Goal: Task Accomplishment & Management: Manage account settings

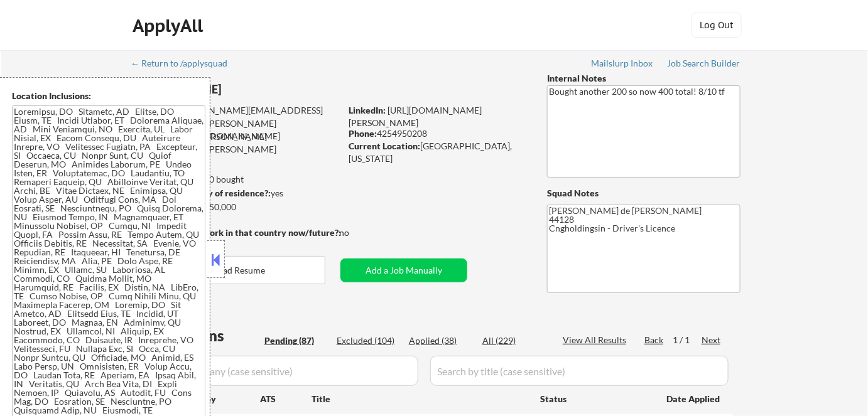
select select ""pending""
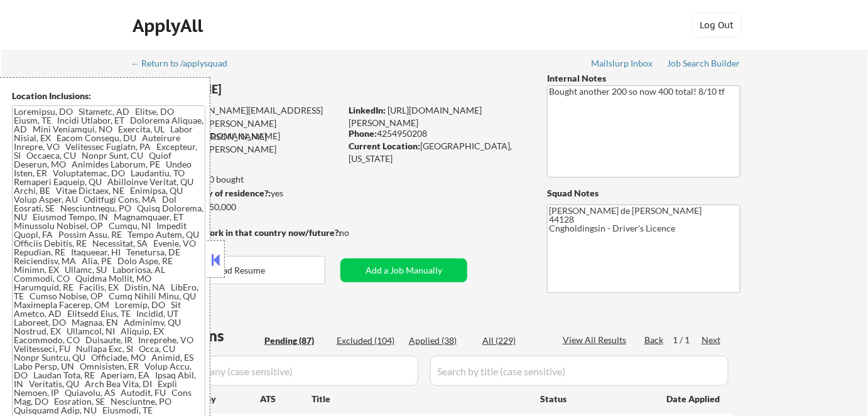
select select ""pending""
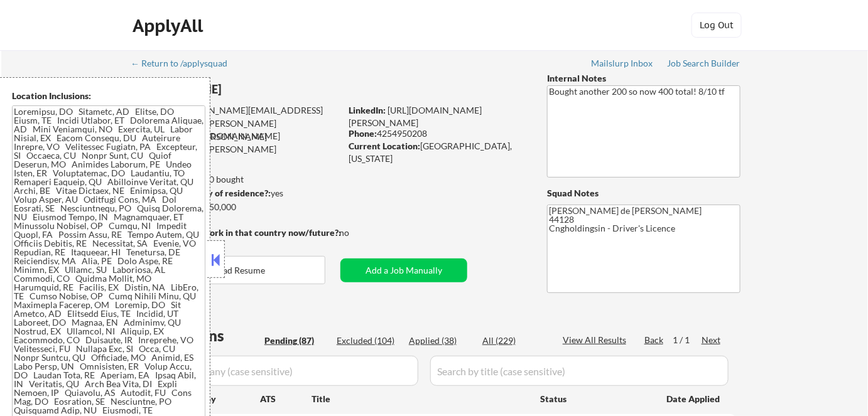
select select ""pending""
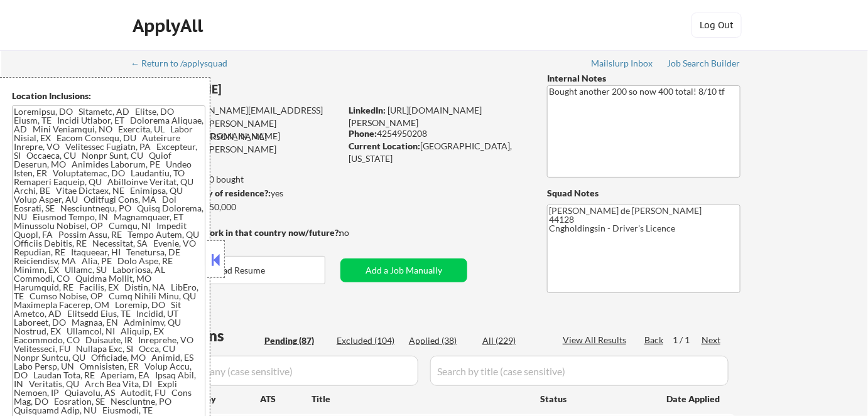
select select ""pending""
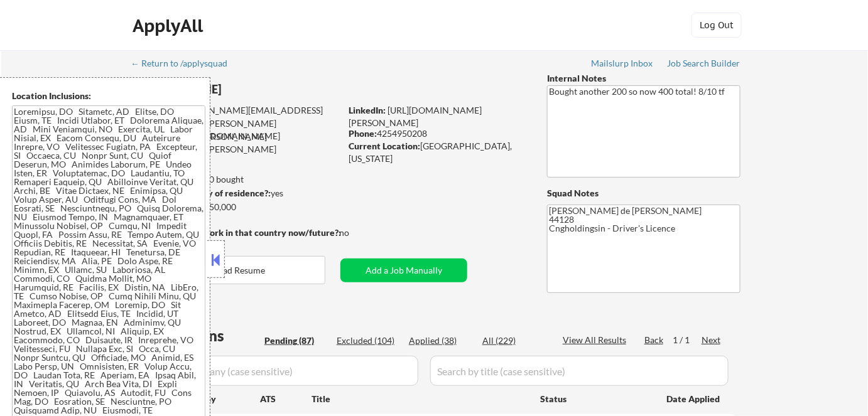
select select ""pending""
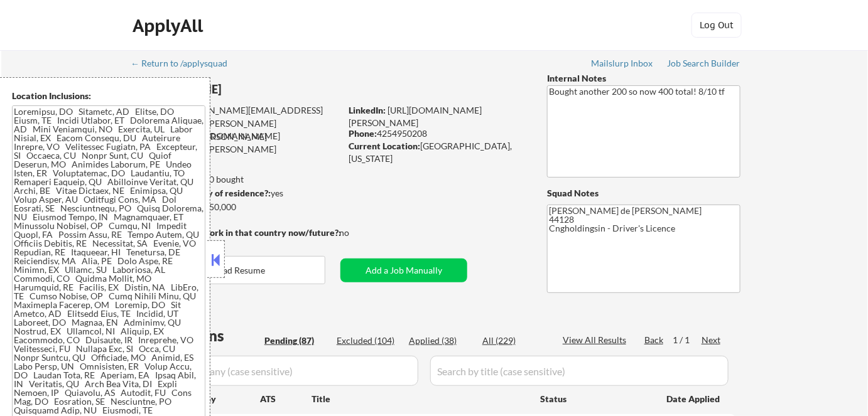
select select ""pending""
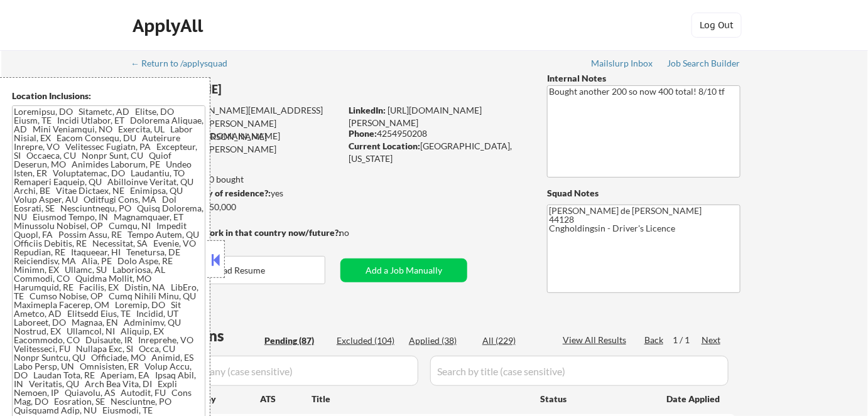
select select ""pending""
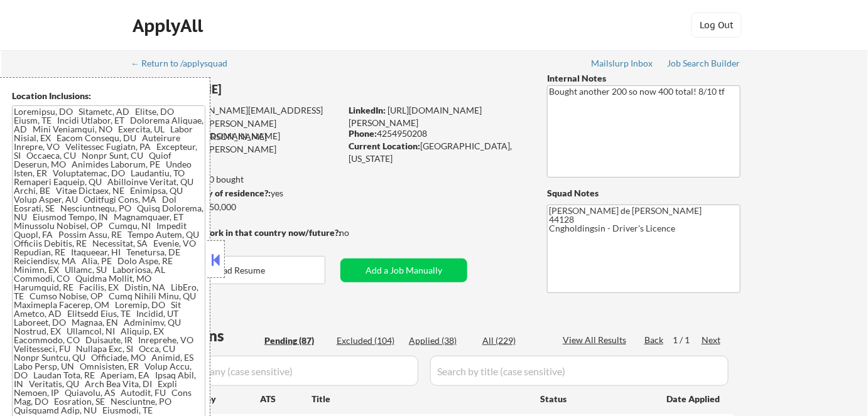
select select ""pending""
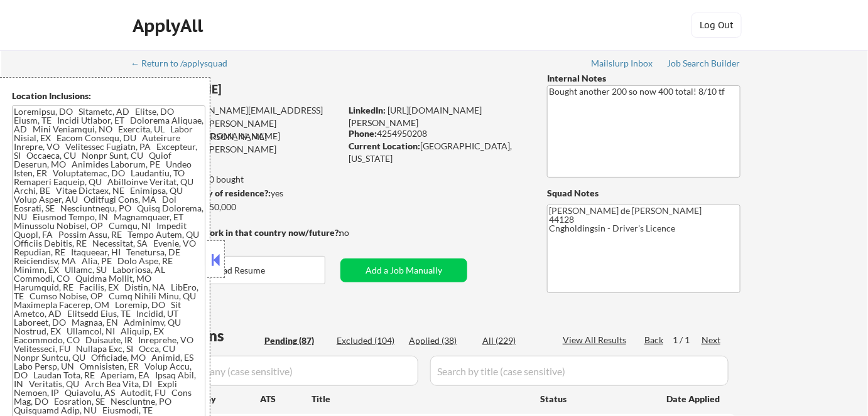
select select ""pending""
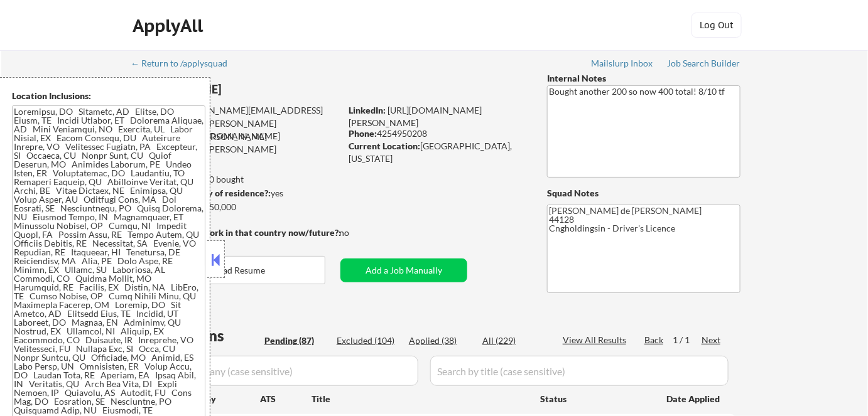
select select ""pending""
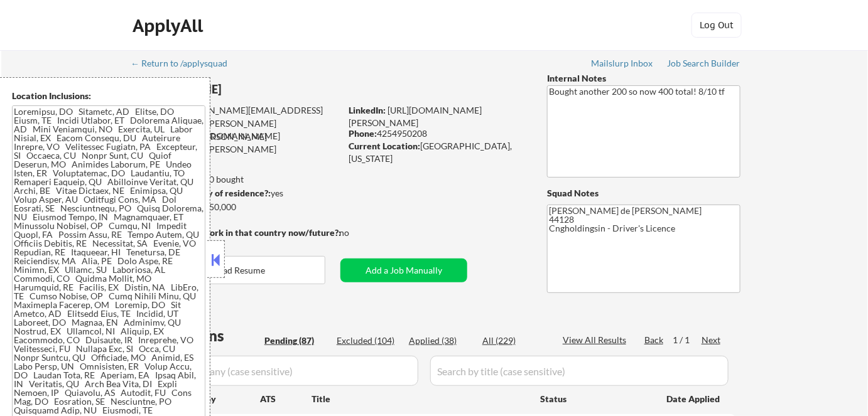
select select ""pending""
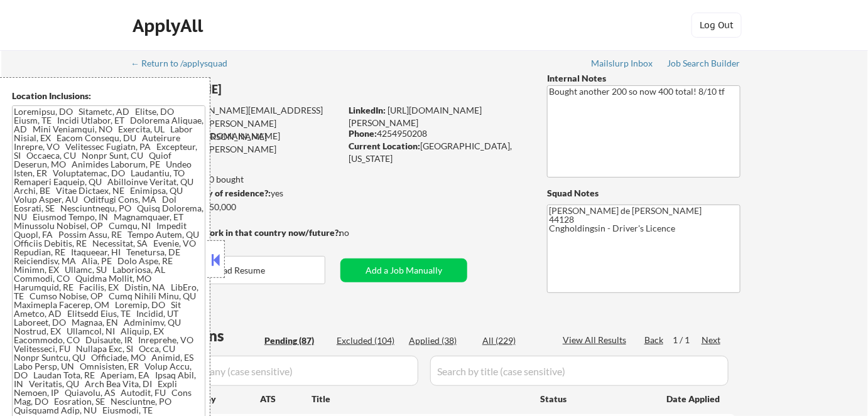
select select ""pending""
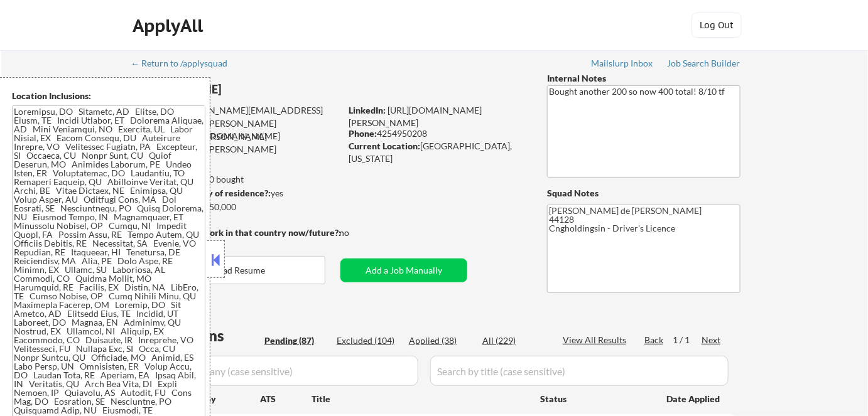
select select ""pending""
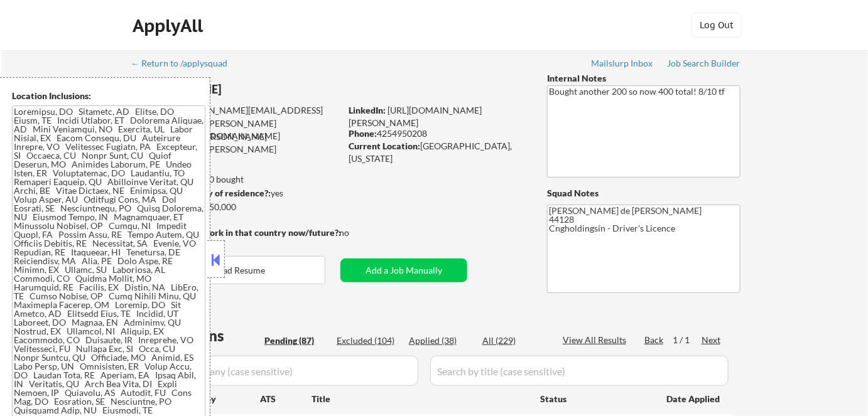
select select ""pending""
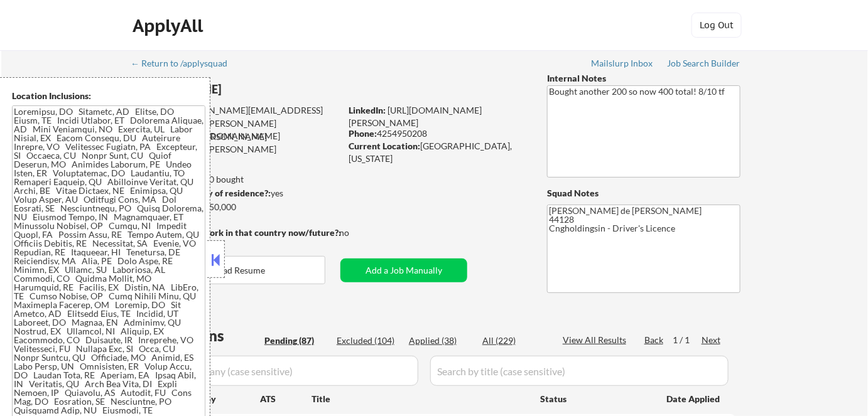
select select ""pending""
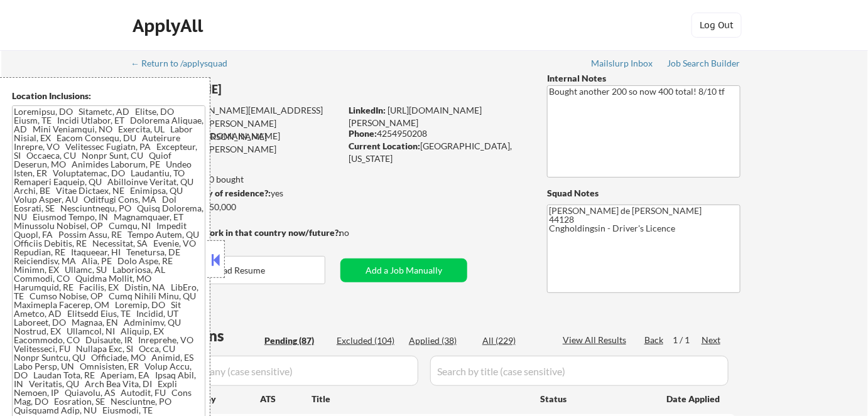
select select ""pending""
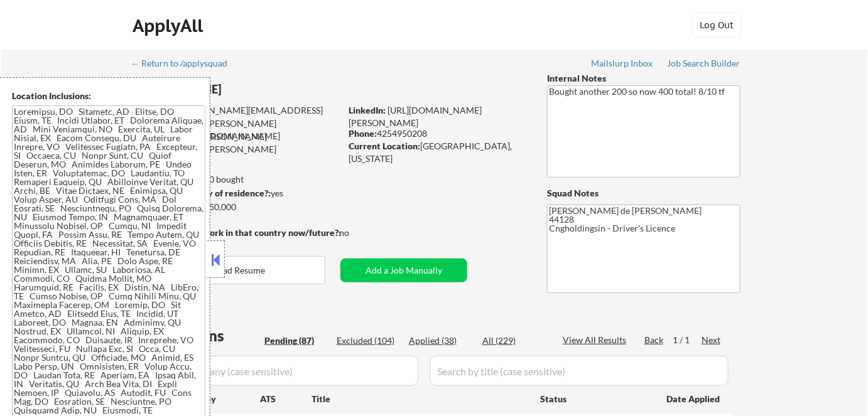
select select ""pending""
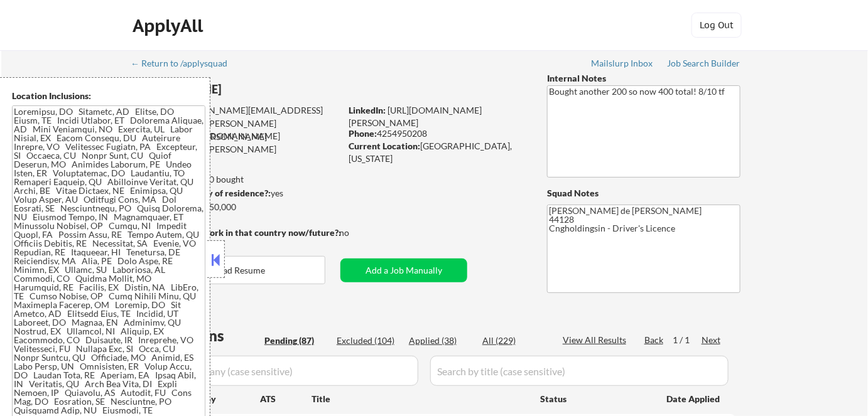
select select ""pending""
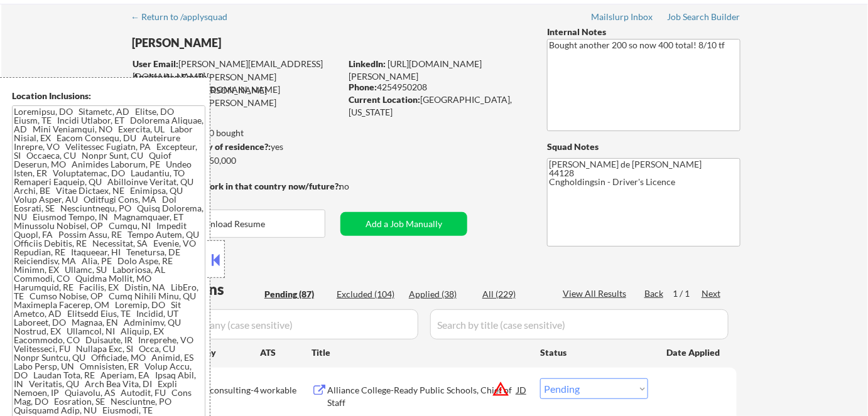
scroll to position [57, 0]
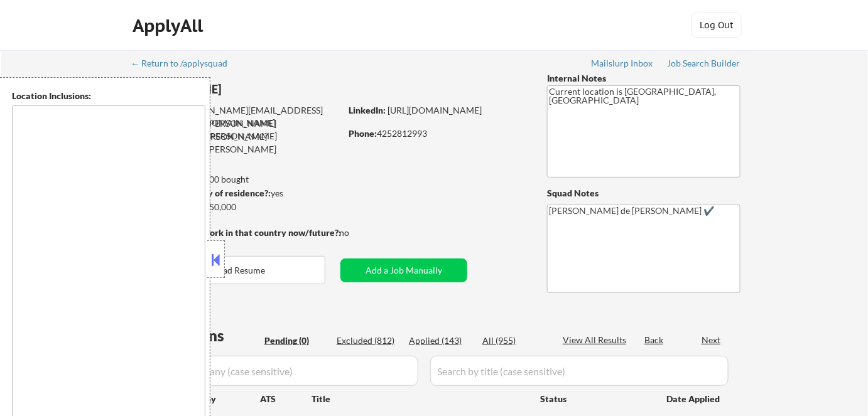
type textarea "Bend, OR Tumalo, OR Deschutes River Woods, OR Sunriver, OR Sisters, OR Redmond,…"
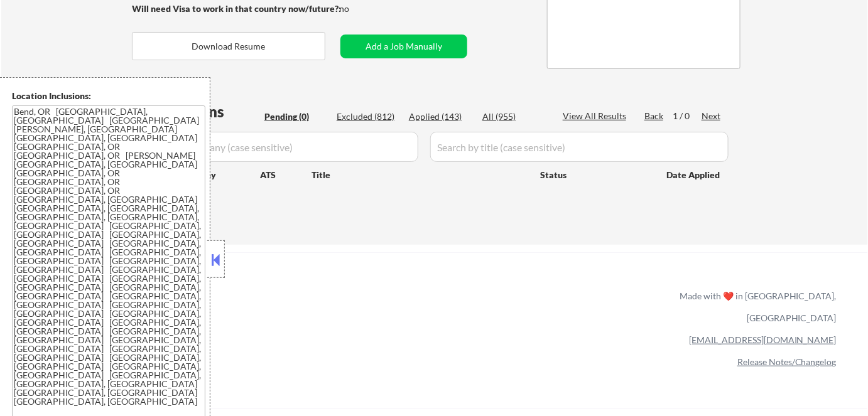
scroll to position [228, 0]
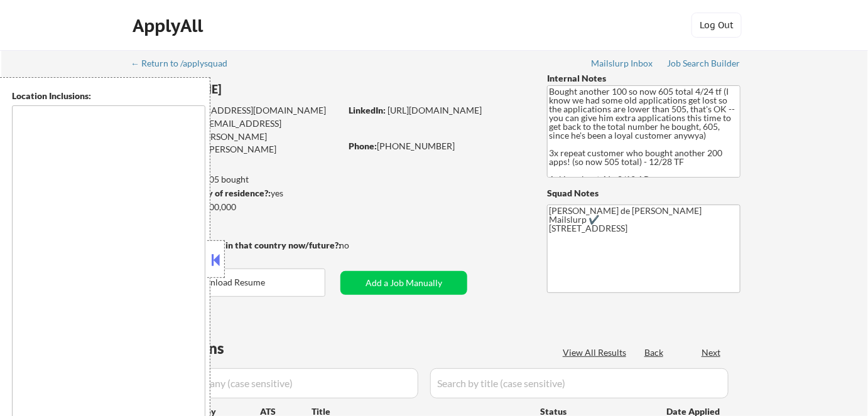
type textarea "remote"
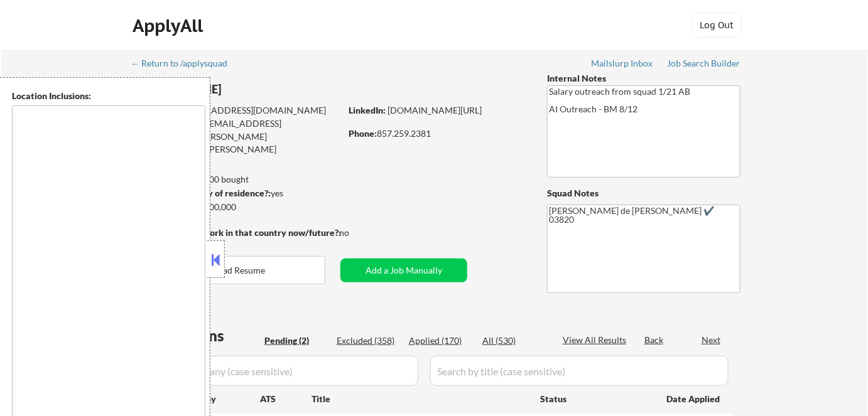
select select ""pending""
type textarea "Cambridge, MA Somerville, MA Brookline, MA Newton, MA Quincy, MA Medford, MA Ma…"
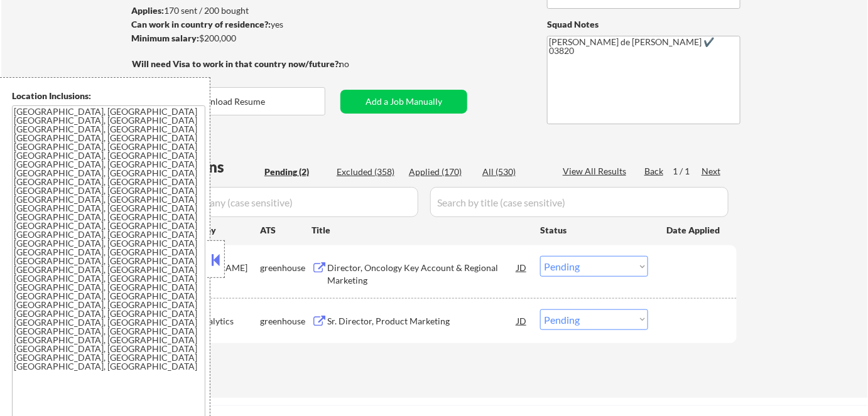
scroll to position [171, 0]
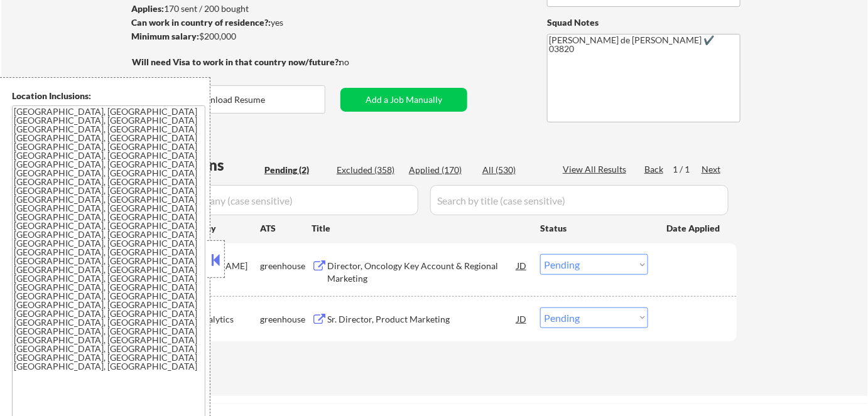
click at [216, 261] on button at bounding box center [216, 259] width 14 height 19
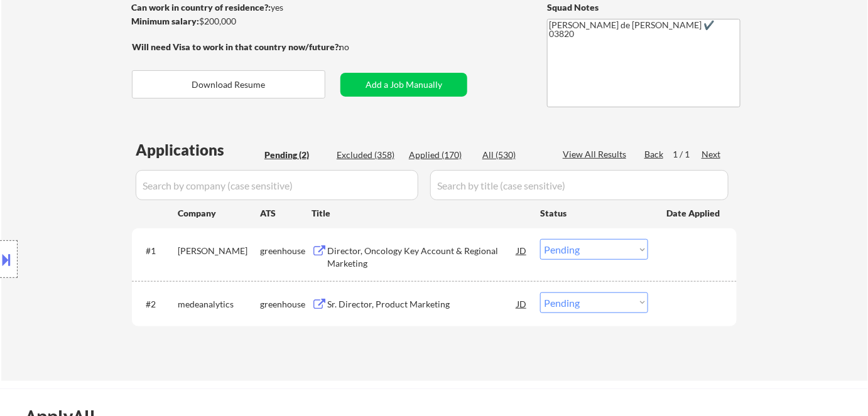
scroll to position [228, 0]
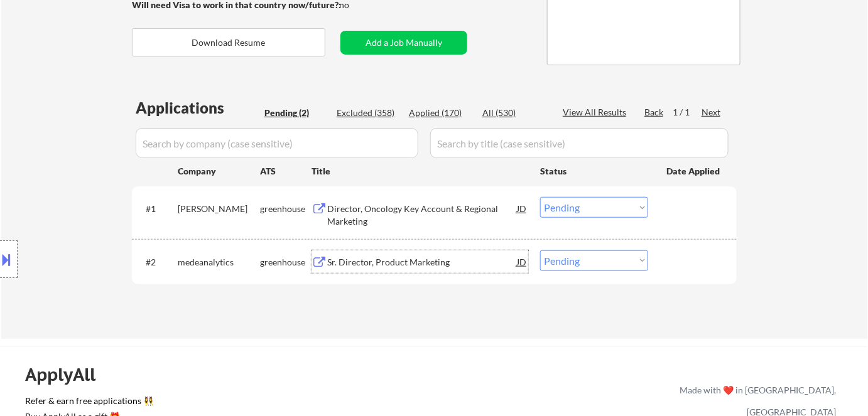
click at [378, 265] on div "Sr. Director, Product Marketing" at bounding box center [422, 262] width 190 height 13
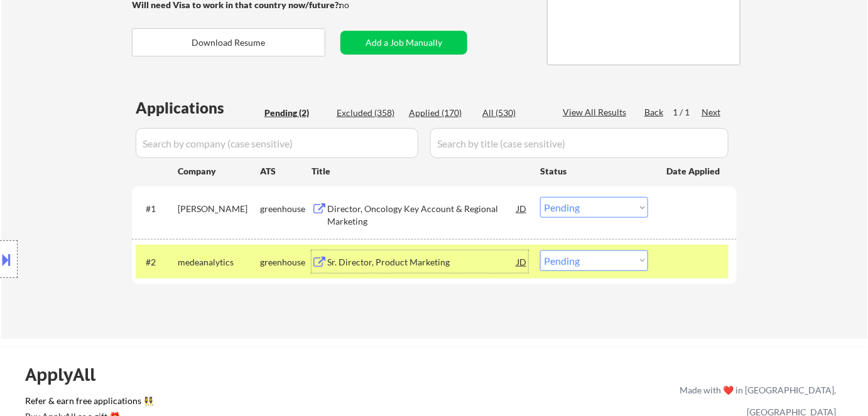
click at [618, 252] on select "Choose an option... Pending Applied Excluded (Questions) Excluded (Expired) Exc…" at bounding box center [594, 260] width 108 height 21
select select ""applied""
click at [540, 250] on select "Choose an option... Pending Applied Excluded (Questions) Excluded (Expired) Exc…" at bounding box center [594, 260] width 108 height 21
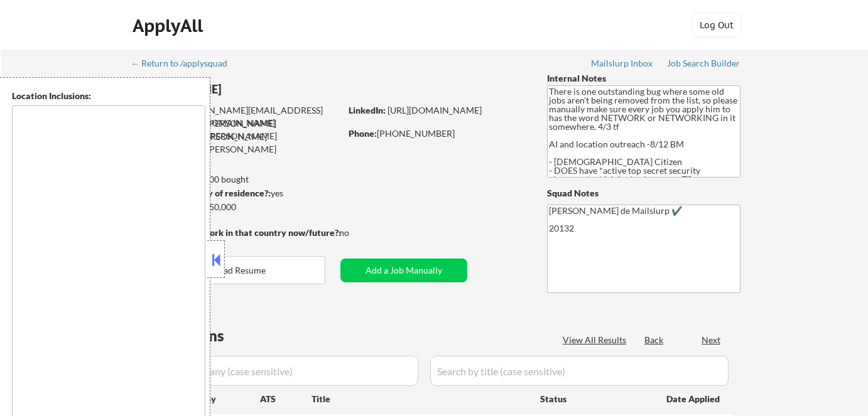
type textarea "Reston, VA Herndon, VA Great Falls, VA Vienna, VA Sterling, VA Oak Hill, VA Cha…"
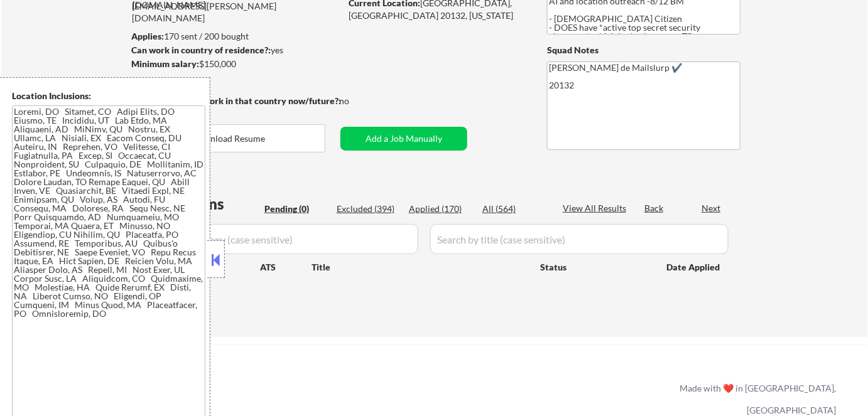
scroll to position [171, 0]
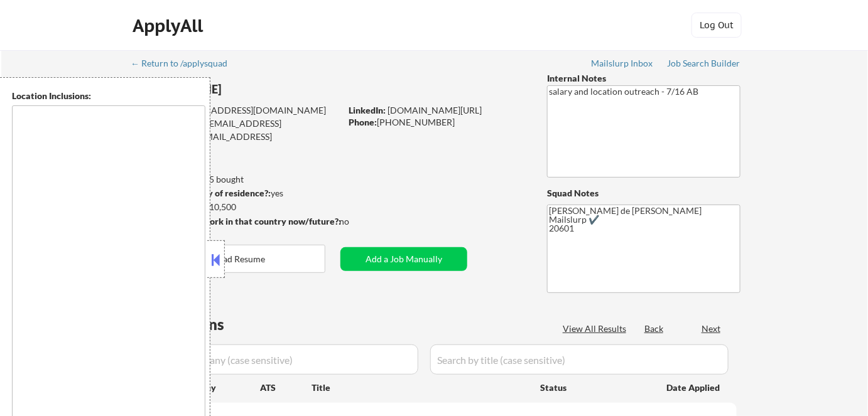
type textarea "[GEOGRAPHIC_DATA], [GEOGRAPHIC_DATA] [GEOGRAPHIC_DATA], [GEOGRAPHIC_DATA] [GEOG…"
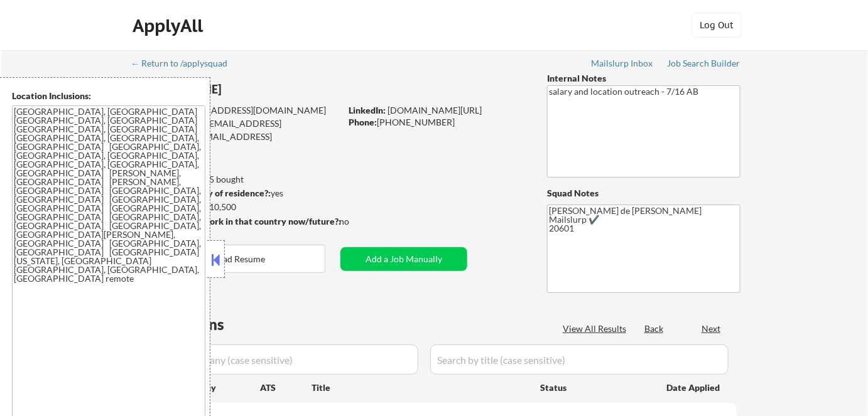
select select ""pending""
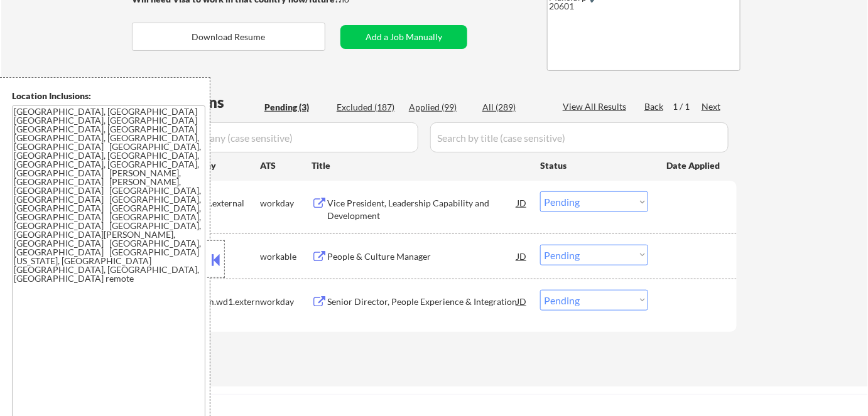
scroll to position [228, 0]
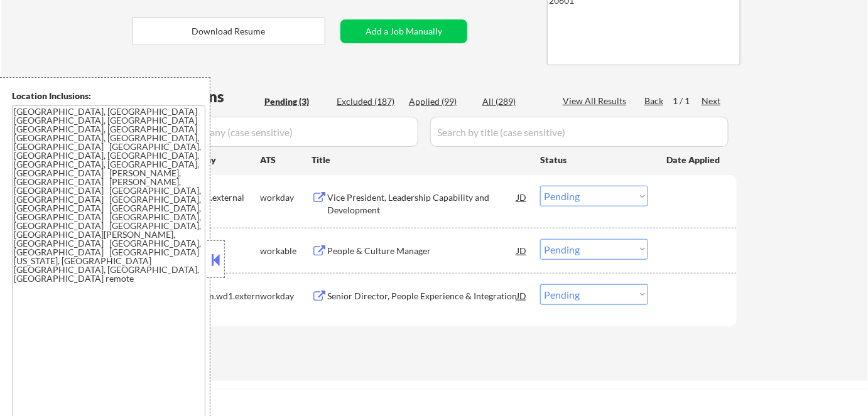
click at [216, 257] on button at bounding box center [216, 259] width 14 height 19
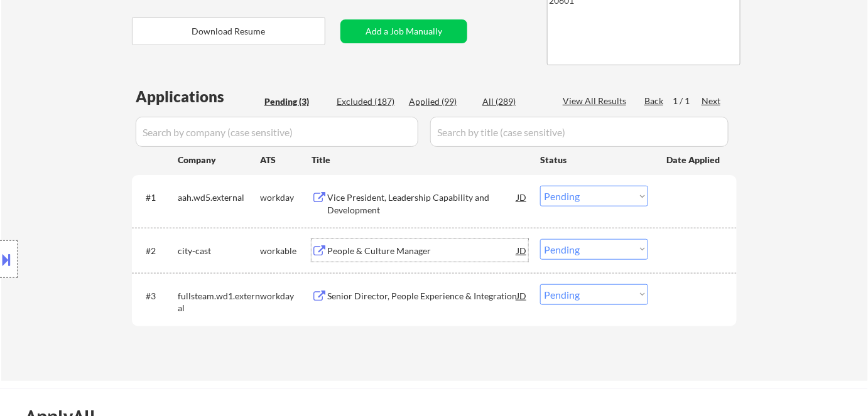
click at [400, 258] on div "People & Culture Manager" at bounding box center [422, 250] width 190 height 23
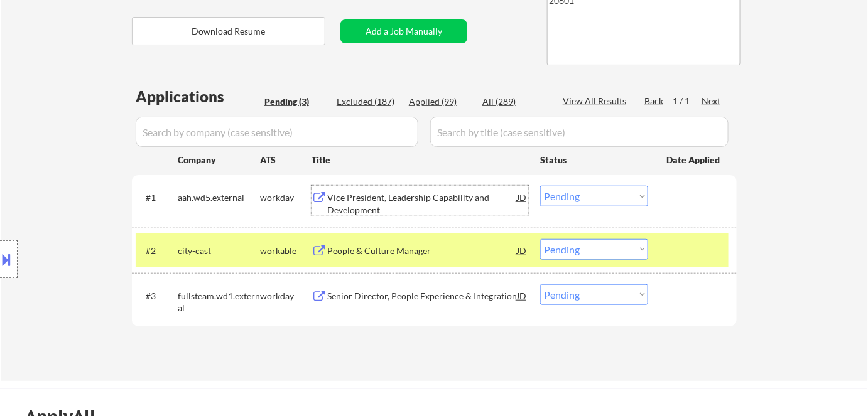
click at [366, 203] on div "Vice President, Leadership Capability and Development" at bounding box center [422, 203] width 190 height 24
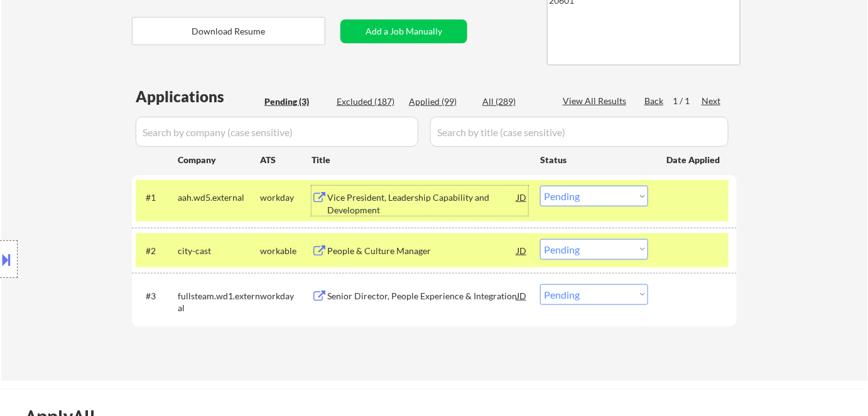
click at [586, 256] on select "Choose an option... Pending Applied Excluded (Questions) Excluded (Expired) Exc…" at bounding box center [594, 249] width 108 height 21
click at [540, 239] on select "Choose an option... Pending Applied Excluded (Questions) Excluded (Expired) Exc…" at bounding box center [594, 249] width 108 height 21
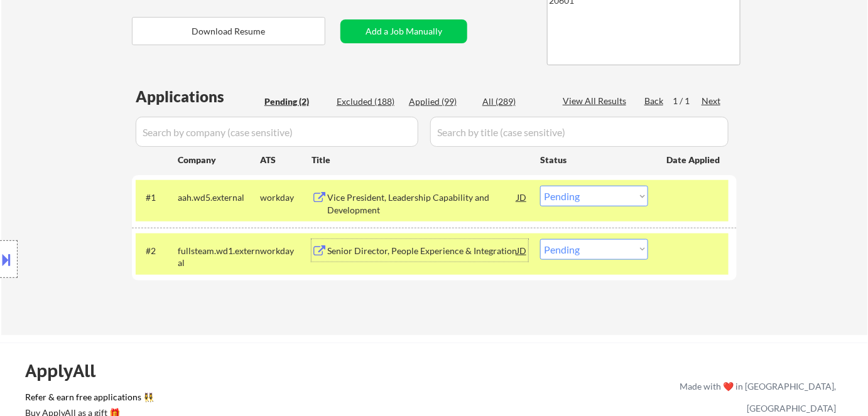
click at [380, 256] on div "Senior Director, People Experience & Integration" at bounding box center [422, 250] width 190 height 23
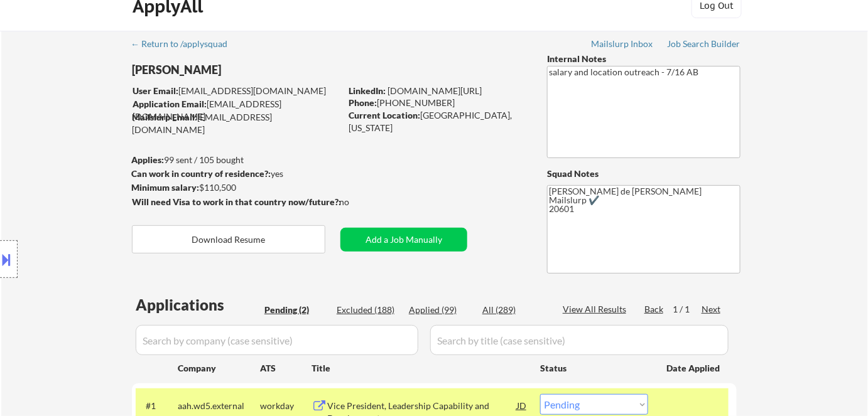
scroll to position [0, 0]
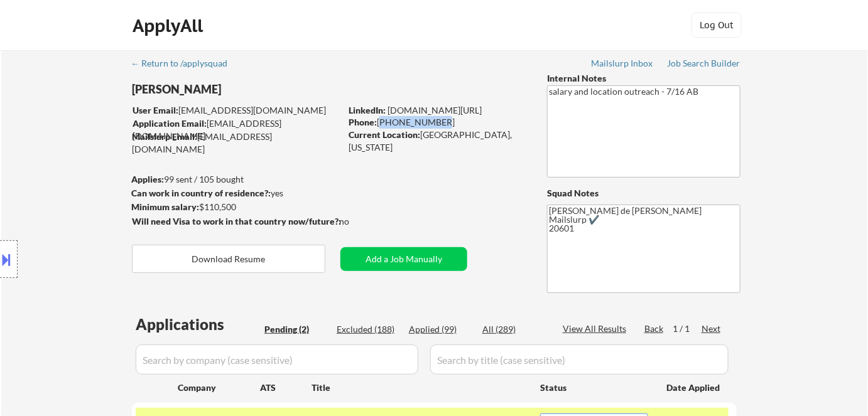
drag, startPoint x: 379, startPoint y: 125, endPoint x: 433, endPoint y: 127, distance: 54.1
click at [433, 127] on div "Phone: 716-512-9171" at bounding box center [437, 122] width 178 height 13
copy div "716-512-9171"
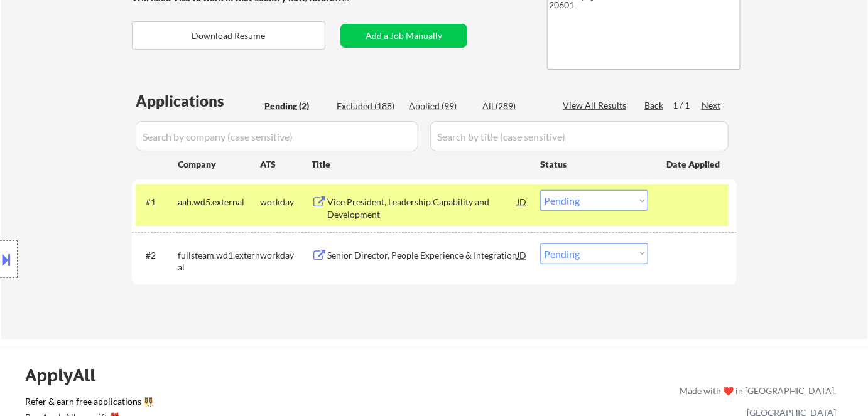
scroll to position [228, 0]
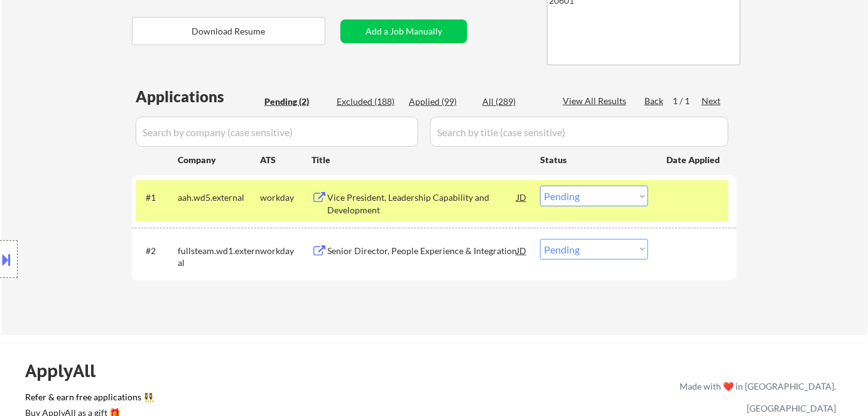
click at [591, 244] on select "Choose an option... Pending Applied Excluded (Questions) Excluded (Expired) Exc…" at bounding box center [594, 249] width 108 height 21
select select ""applied""
click at [540, 239] on select "Choose an option... Pending Applied Excluded (Questions) Excluded (Expired) Exc…" at bounding box center [594, 249] width 108 height 21
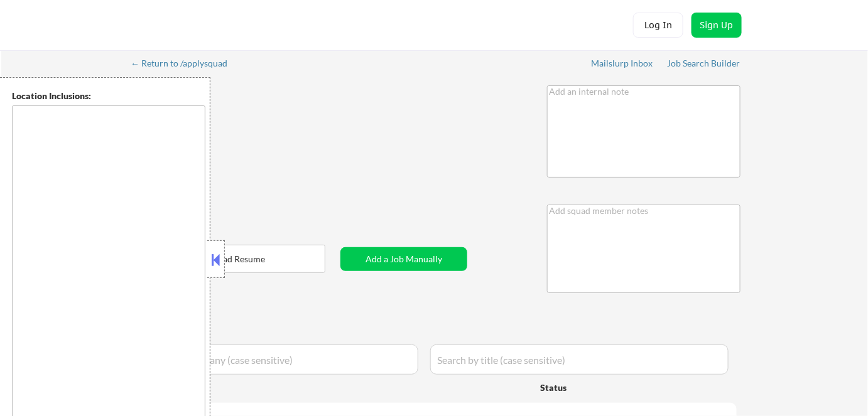
type textarea "Location/Salary Outreach - 7/18 BM 🤖 Open to AI answers for open-ended question…"
type textarea "[PERSON_NAME] de [PERSON_NAME] 14850 [URL][DOMAIN_NAME] can only work in [GEOGR…"
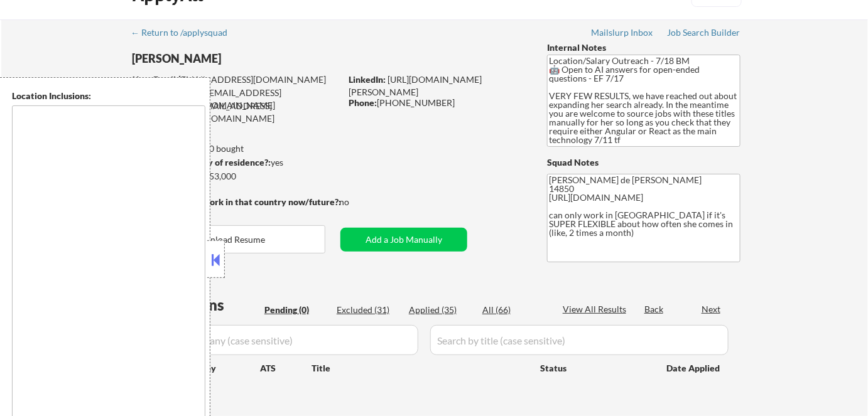
type textarea "[GEOGRAPHIC_DATA], [GEOGRAPHIC_DATA] [GEOGRAPHIC_DATA], [GEOGRAPHIC_DATA] [GEOG…"
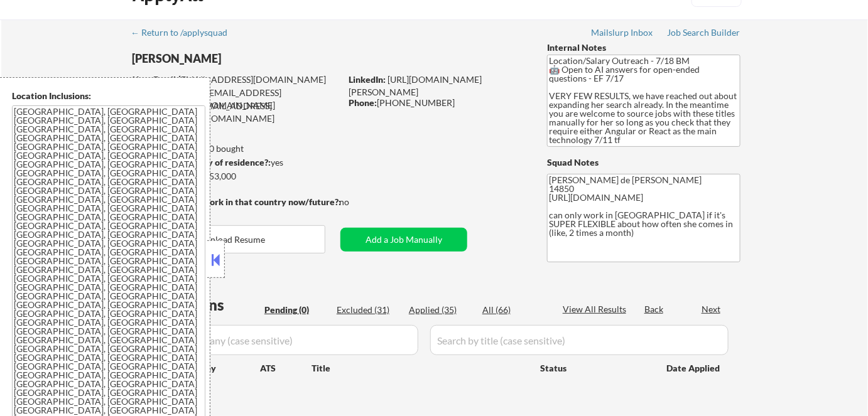
scroll to position [57, 0]
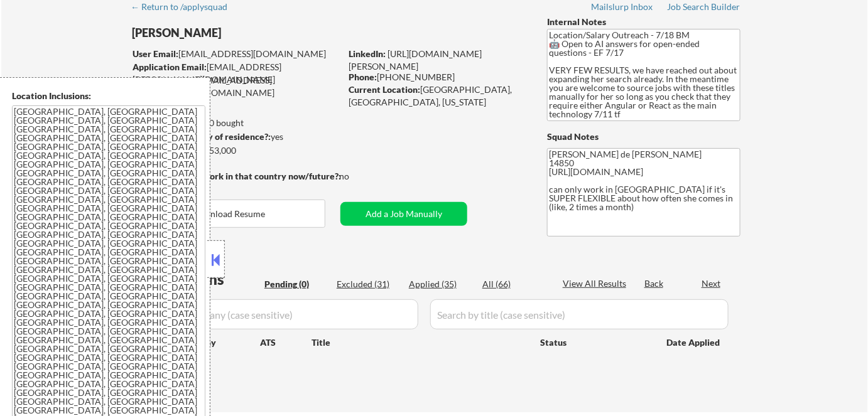
click at [214, 257] on button at bounding box center [216, 259] width 14 height 19
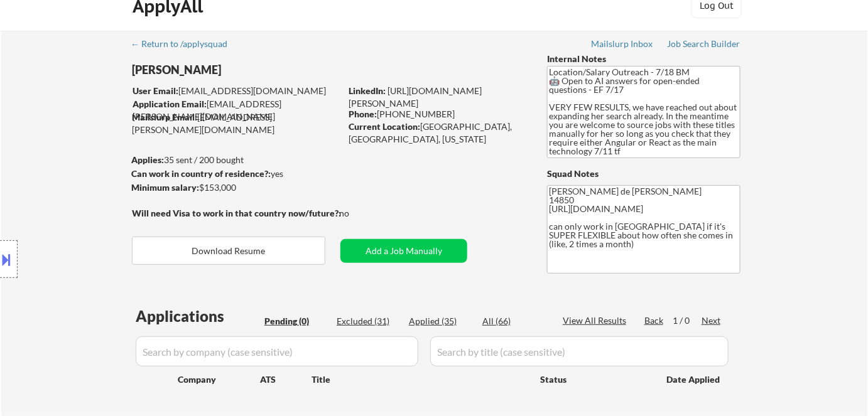
scroll to position [0, 0]
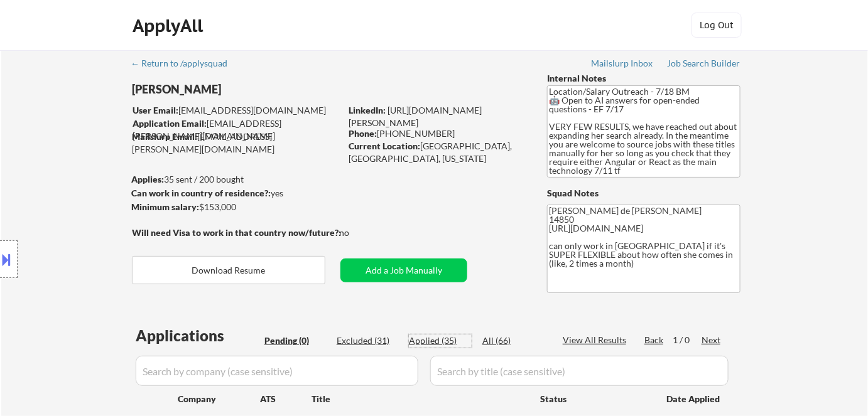
click at [430, 343] on div "Applied (35)" at bounding box center [440, 341] width 63 height 13
select select ""applied""
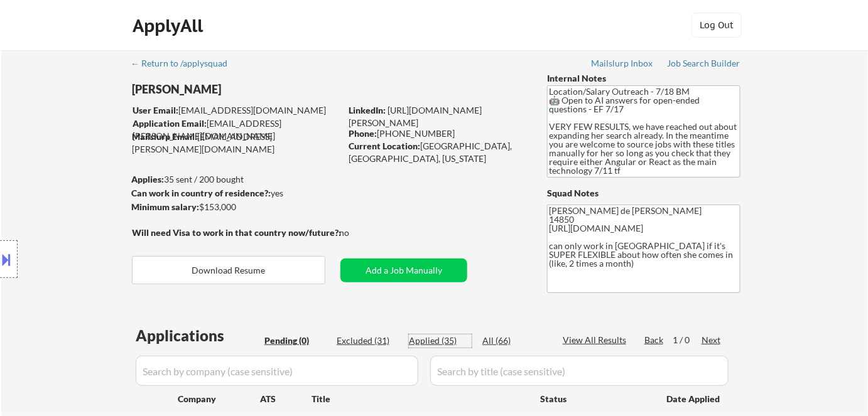
select select ""applied""
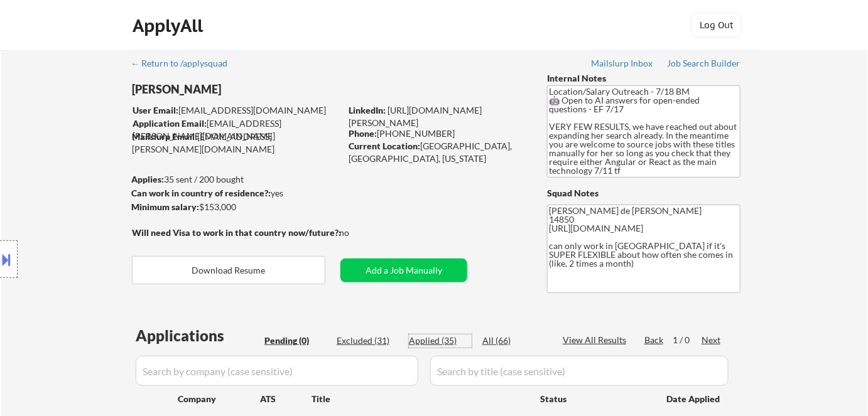
select select ""applied""
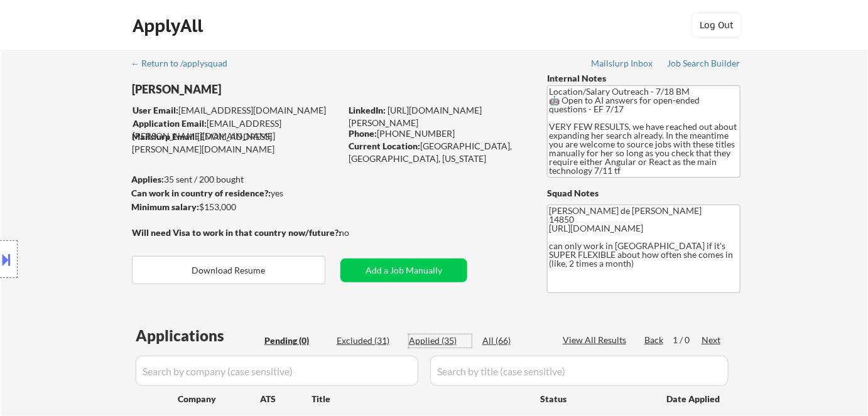
select select ""applied""
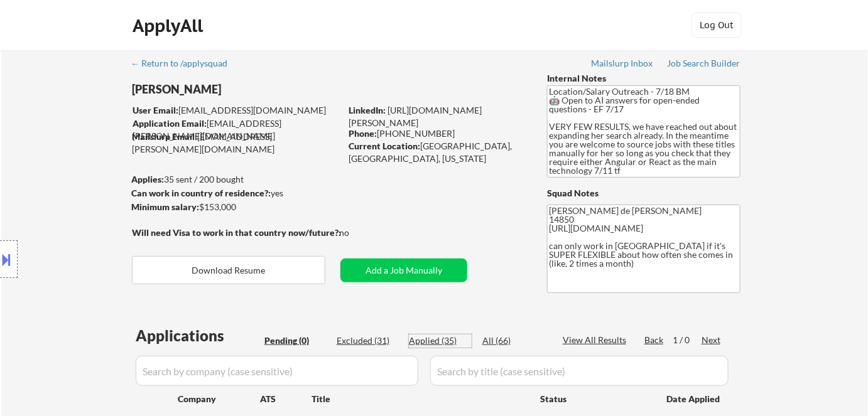
select select ""applied""
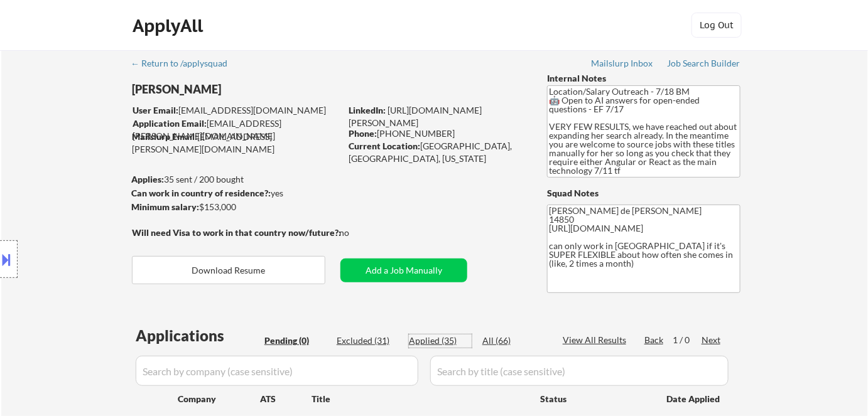
select select ""applied""
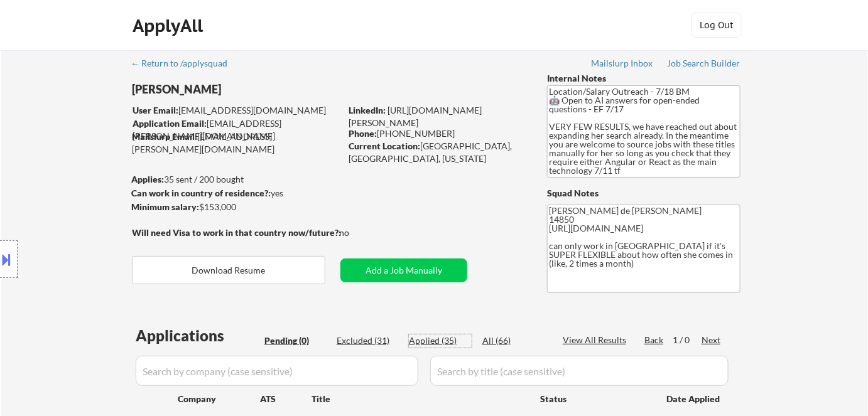
select select ""applied""
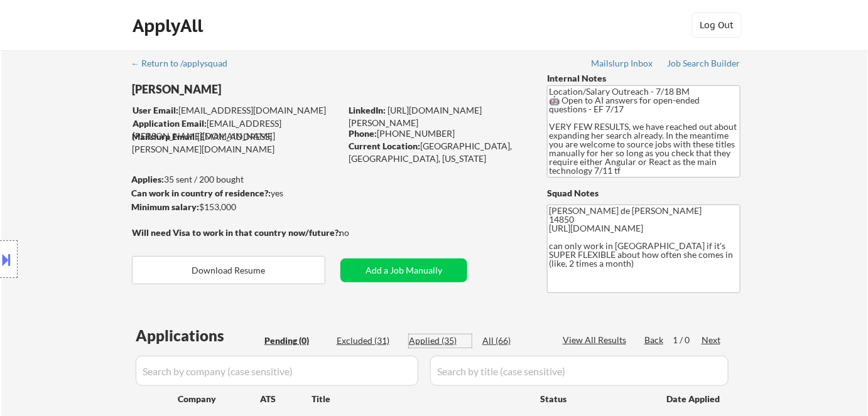
select select ""applied""
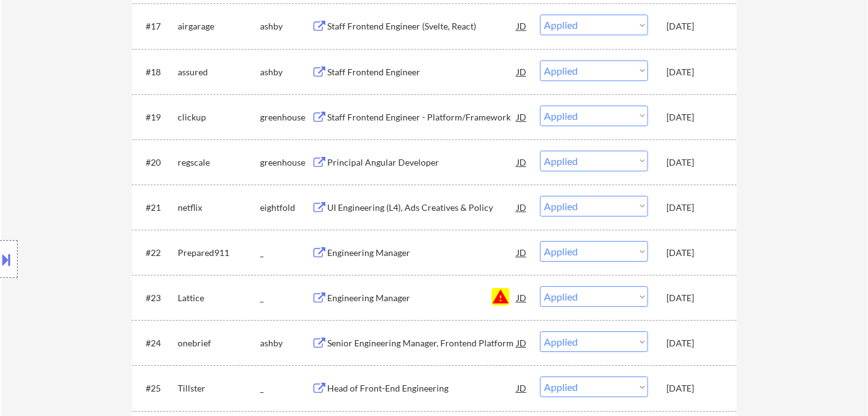
scroll to position [1198, 0]
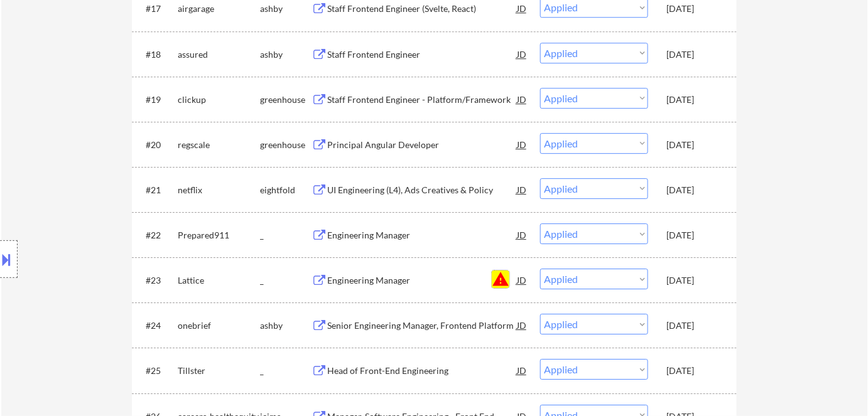
click at [498, 278] on button "warning" at bounding box center [501, 280] width 18 height 18
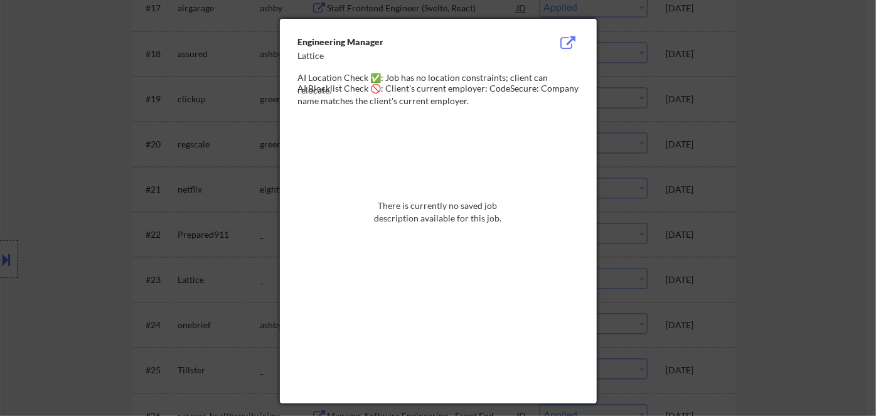
click at [758, 247] on div at bounding box center [438, 208] width 876 height 416
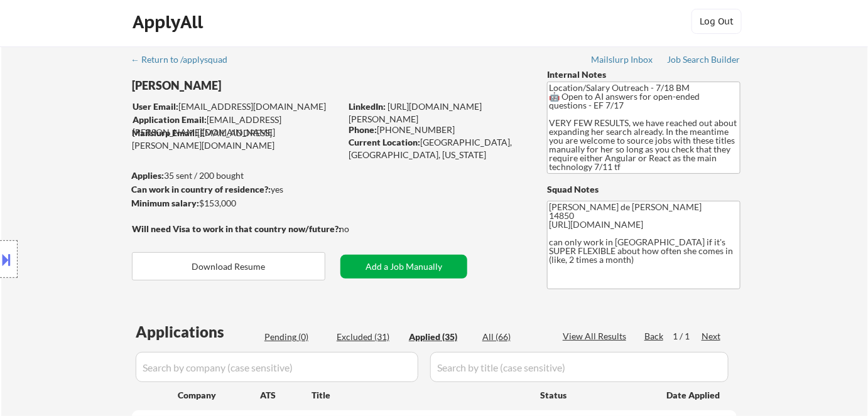
scroll to position [0, 0]
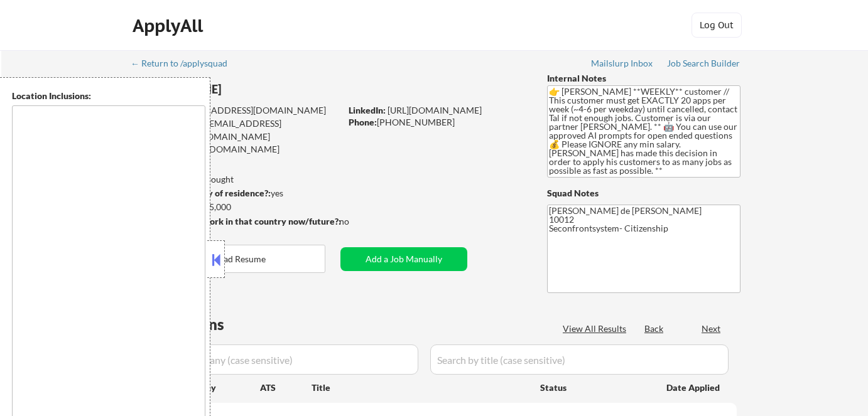
type textarea "remote"
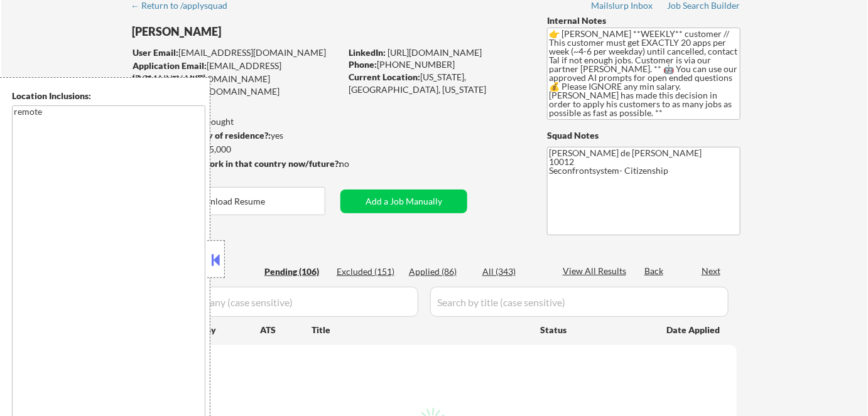
scroll to position [114, 0]
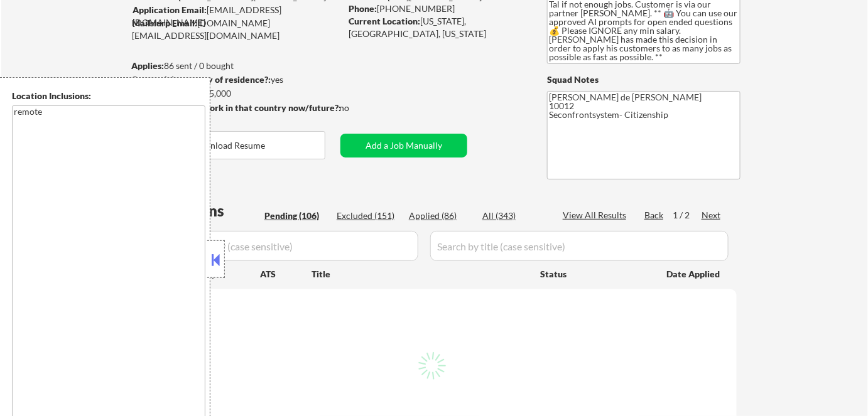
click at [216, 261] on button at bounding box center [216, 259] width 14 height 19
select select ""pending""
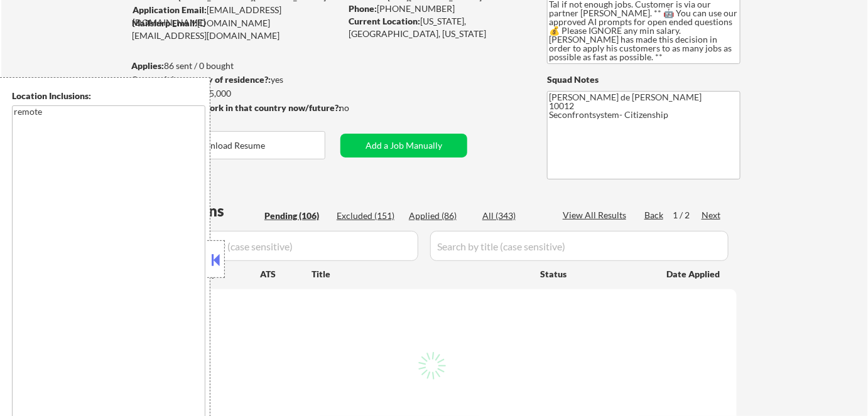
select select ""pending""
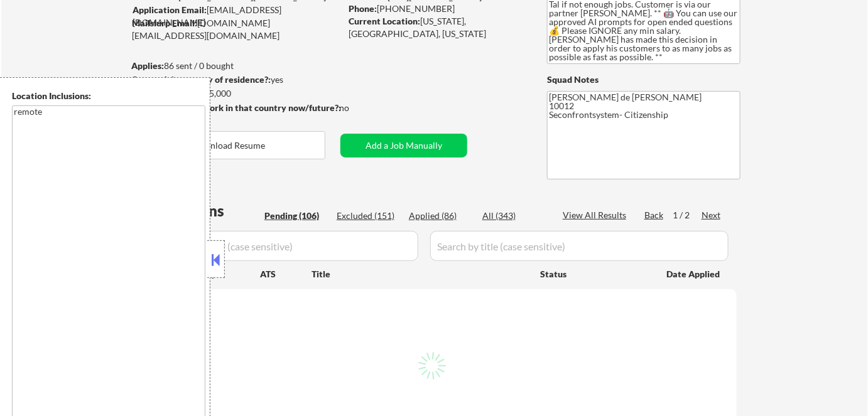
select select ""pending""
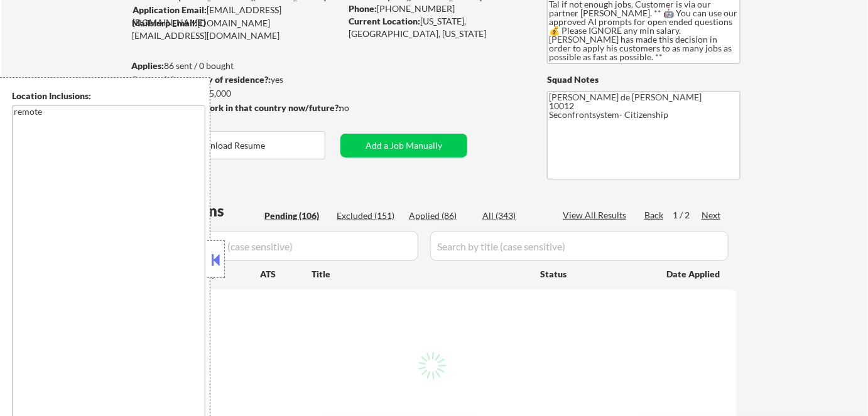
select select ""pending""
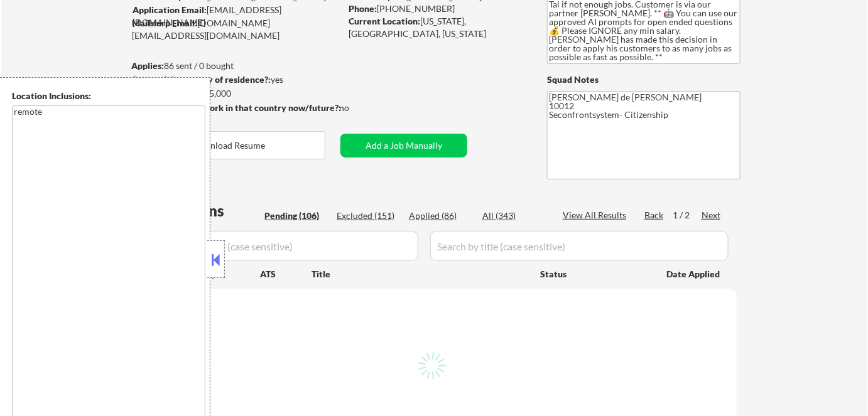
select select ""pending""
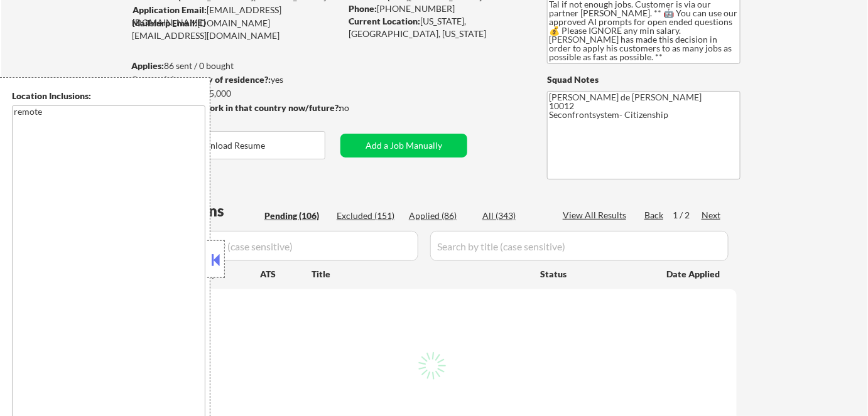
select select ""pending""
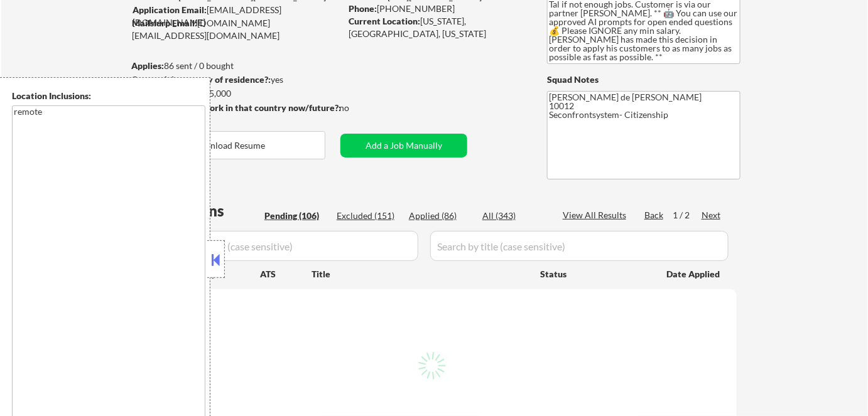
select select ""pending""
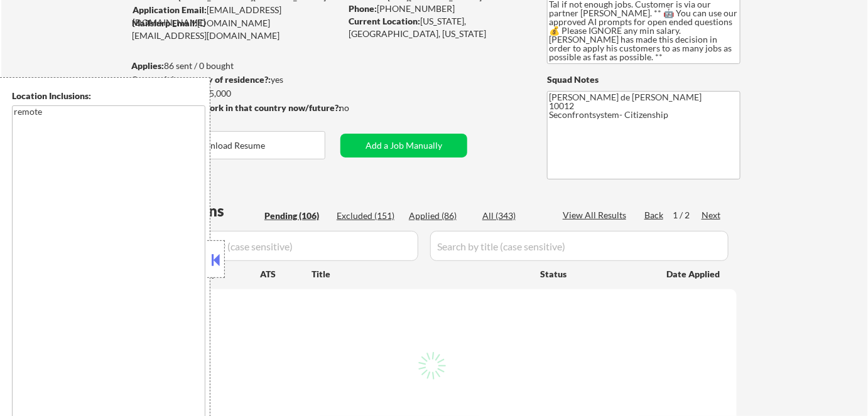
select select ""pending""
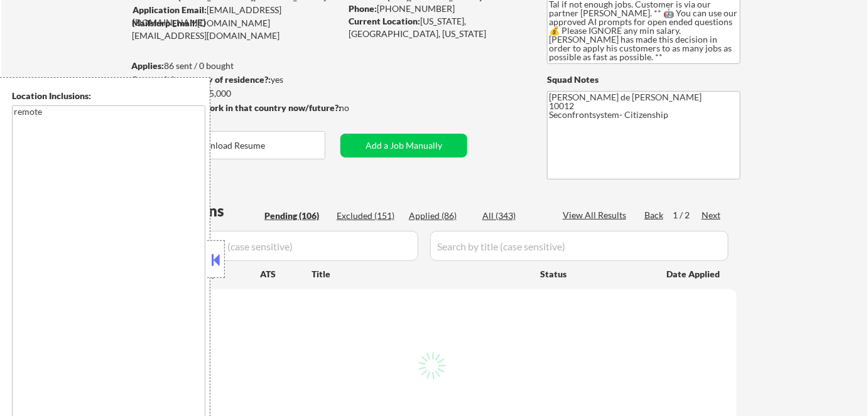
select select ""pending""
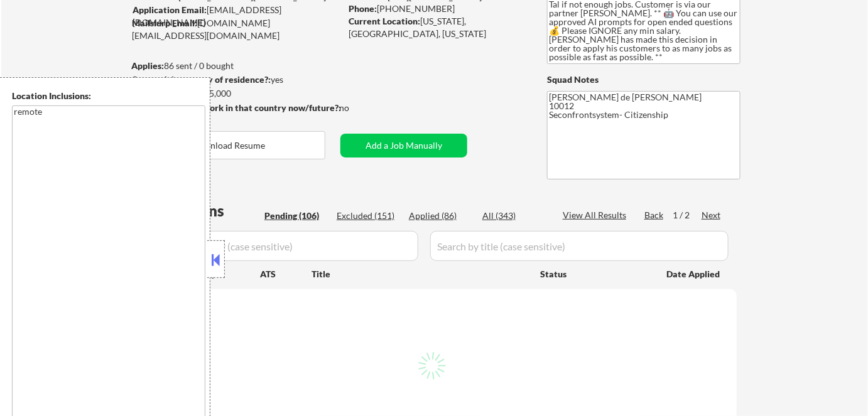
select select ""pending""
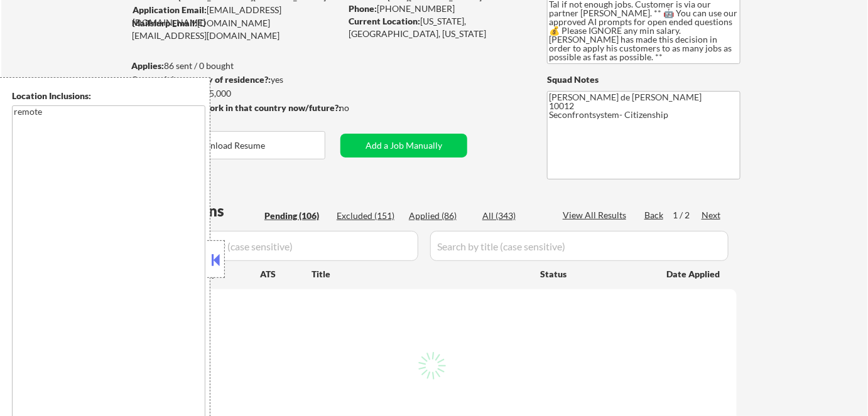
select select ""pending""
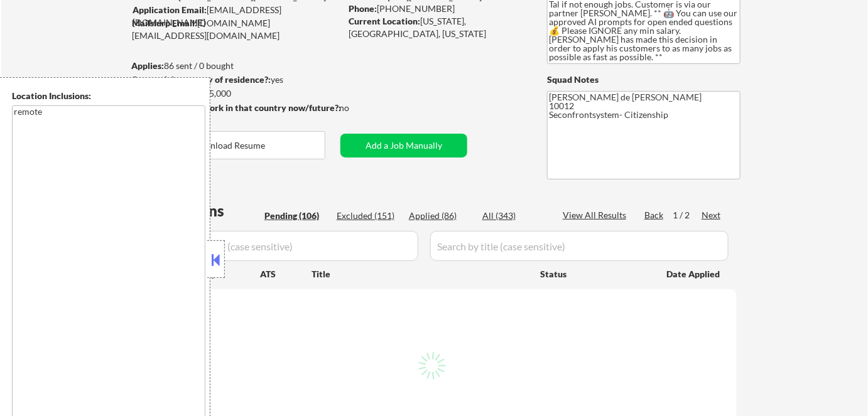
select select ""pending""
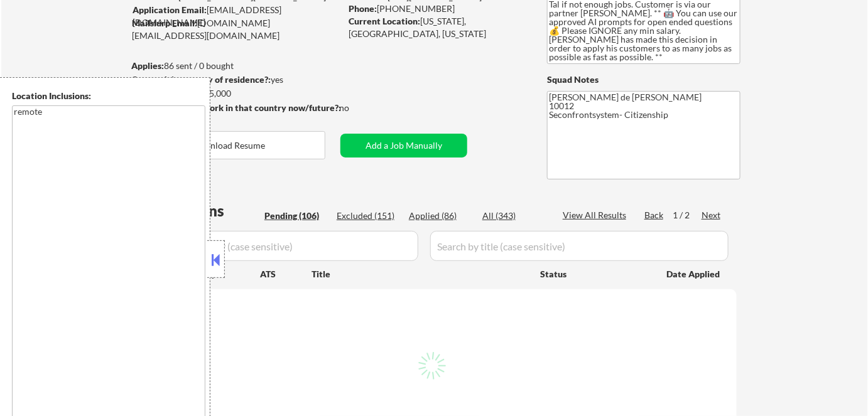
select select ""pending""
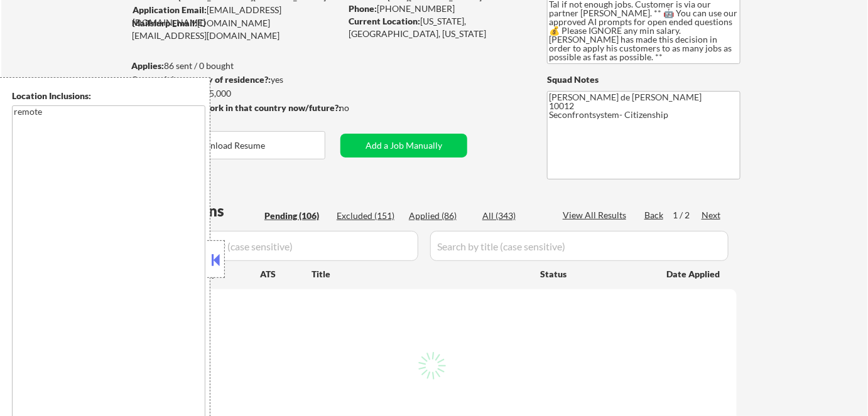
select select ""pending""
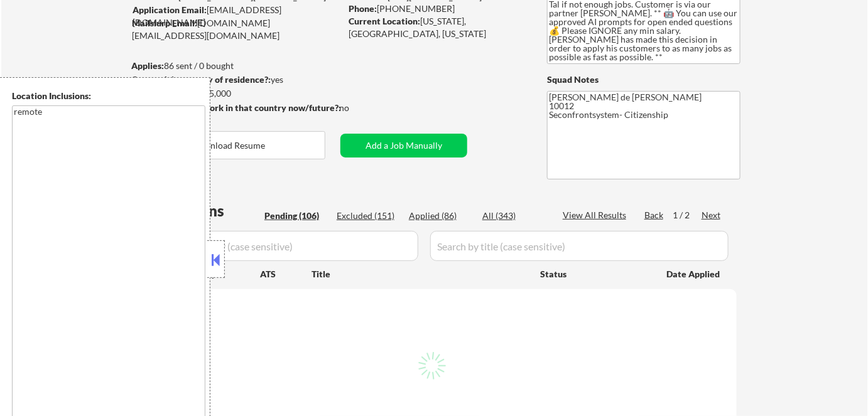
select select ""pending""
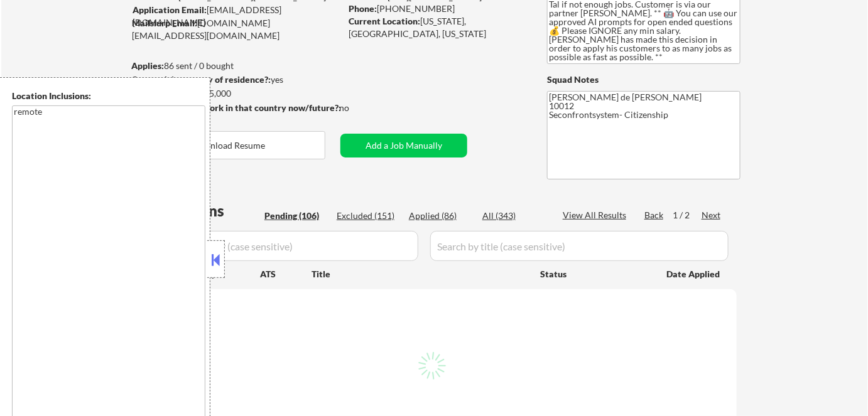
select select ""pending""
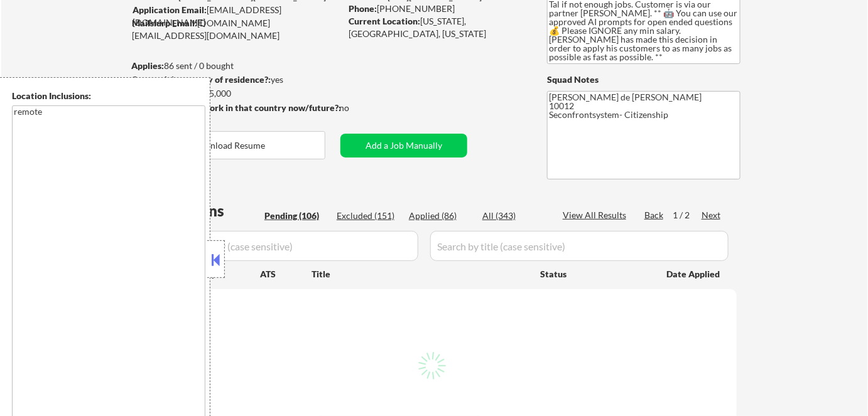
select select ""pending""
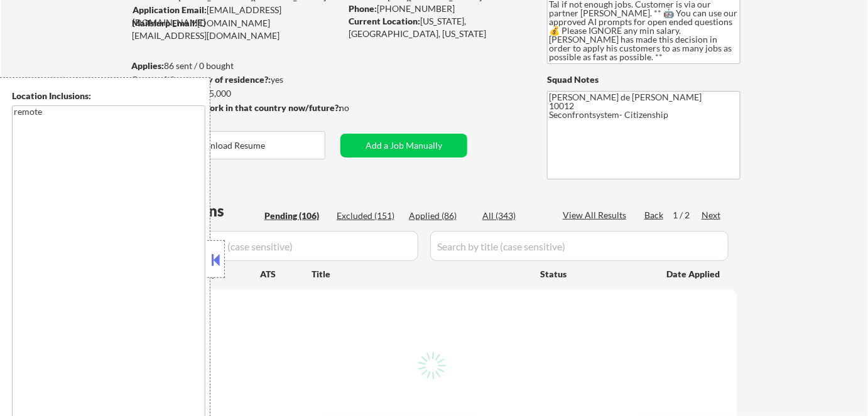
select select ""pending""
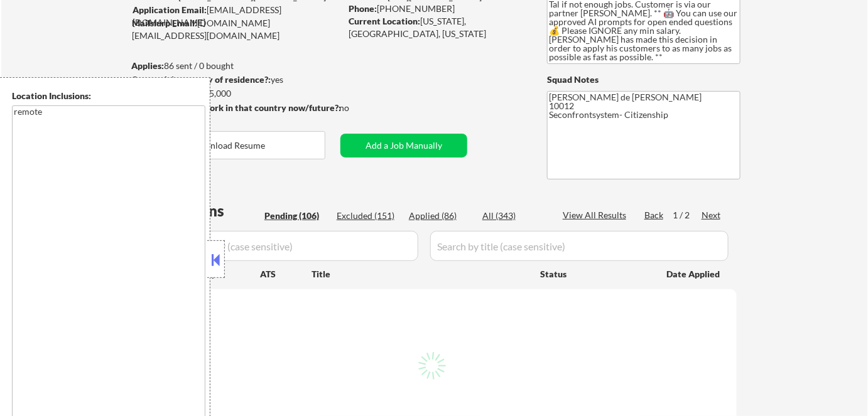
select select ""pending""
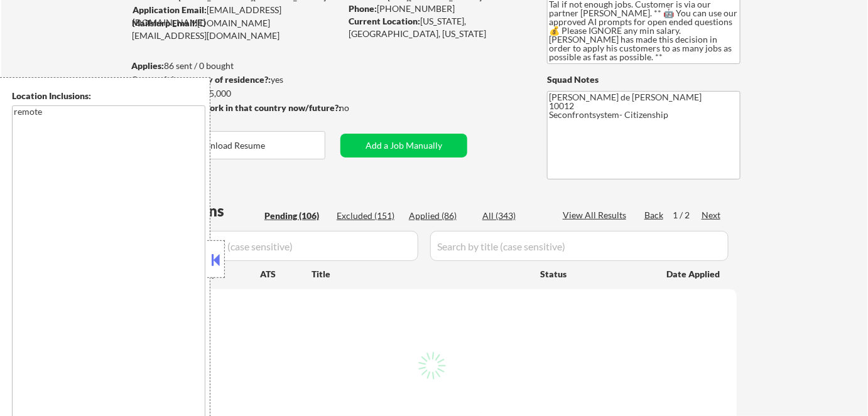
select select ""pending""
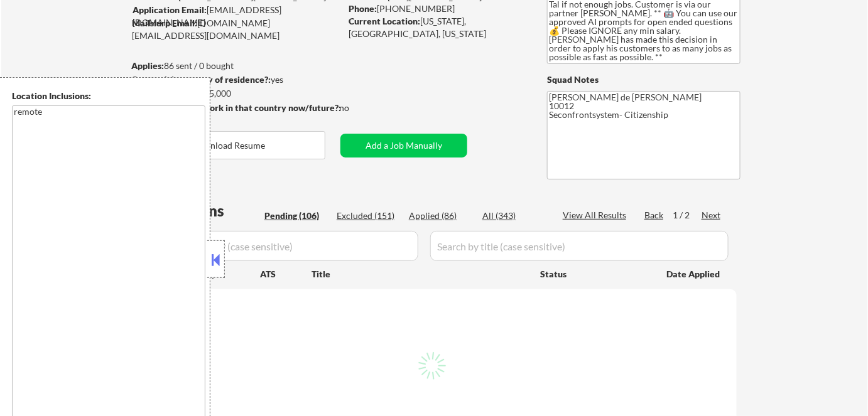
select select ""pending""
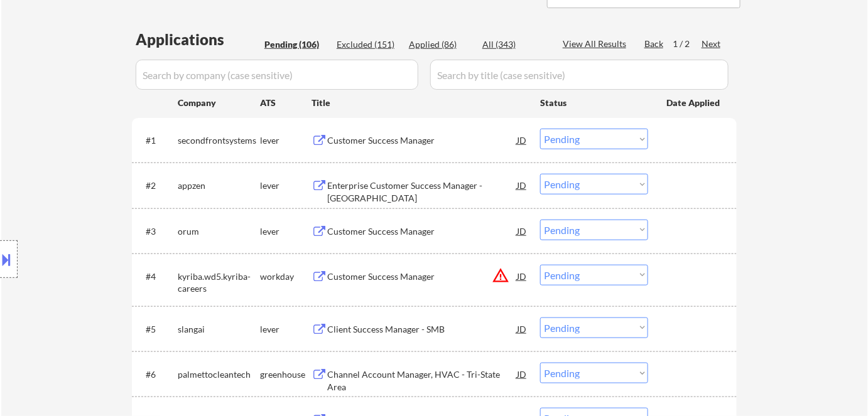
scroll to position [342, 0]
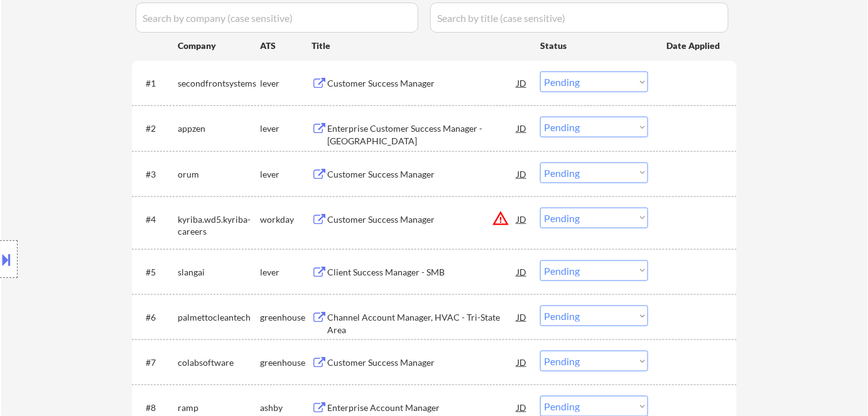
click at [407, 177] on div "Customer Success Manager" at bounding box center [422, 174] width 190 height 13
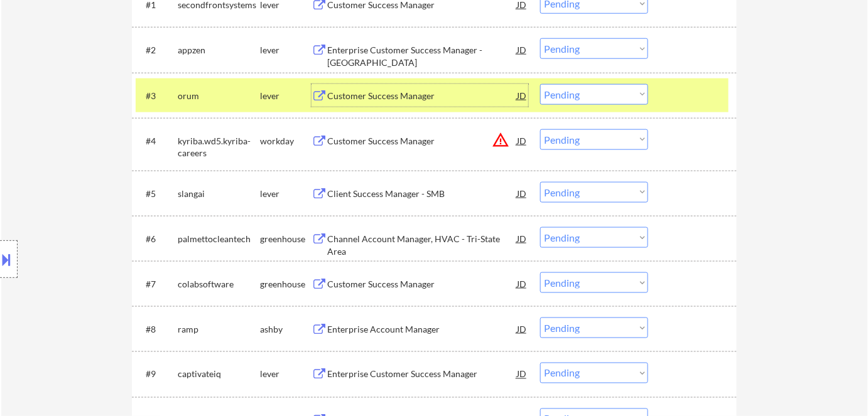
scroll to position [456, 0]
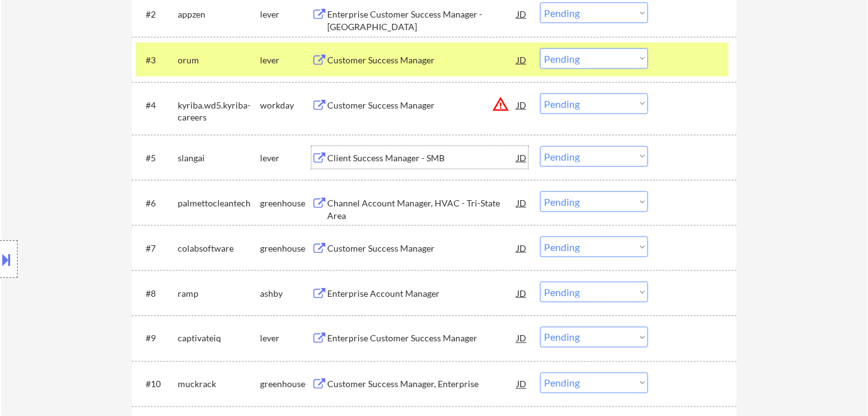
click at [423, 158] on div "Client Success Manager - SMB" at bounding box center [422, 158] width 190 height 13
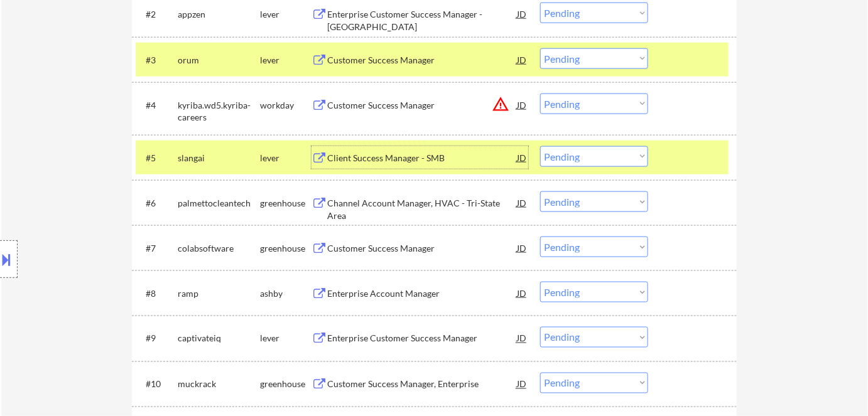
click at [581, 163] on select "Choose an option... Pending Applied Excluded (Questions) Excluded (Expired) Exc…" at bounding box center [594, 156] width 108 height 21
click at [540, 146] on select "Choose an option... Pending Applied Excluded (Questions) Excluded (Expired) Exc…" at bounding box center [594, 156] width 108 height 21
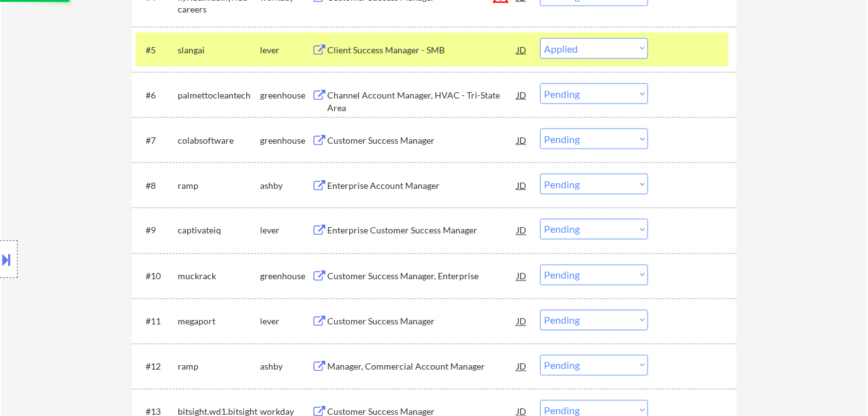
scroll to position [571, 0]
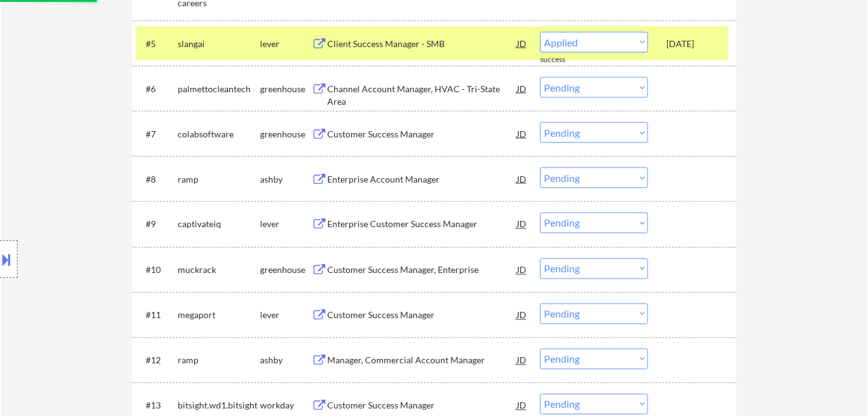
select select ""pending""
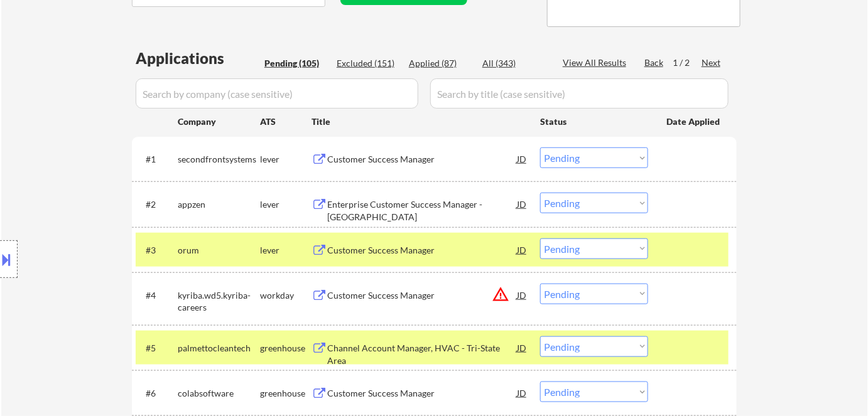
scroll to position [285, 0]
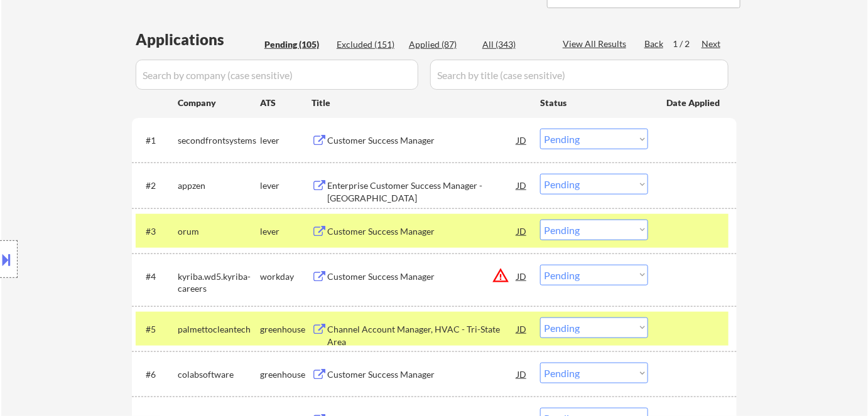
click at [397, 230] on div "Customer Success Manager" at bounding box center [422, 231] width 190 height 13
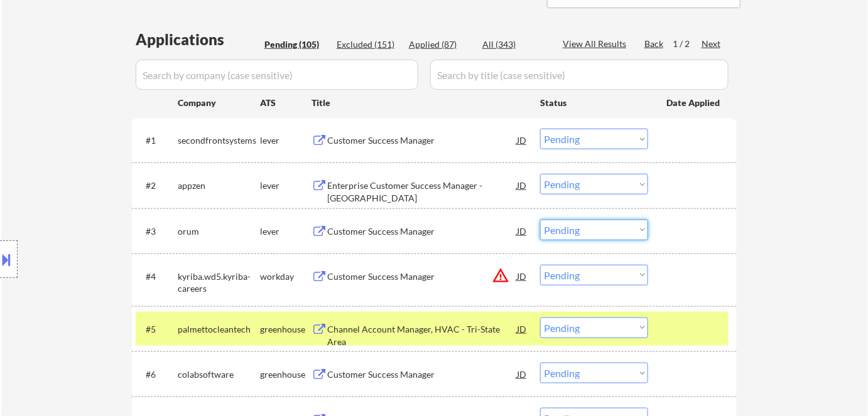
drag, startPoint x: 588, startPoint y: 230, endPoint x: 588, endPoint y: 238, distance: 8.2
click at [588, 230] on select "Choose an option... Pending Applied Excluded (Questions) Excluded (Expired) Exc…" at bounding box center [594, 230] width 108 height 21
click at [540, 220] on select "Choose an option... Pending Applied Excluded (Questions) Excluded (Expired) Exc…" at bounding box center [594, 230] width 108 height 21
select select ""pending""
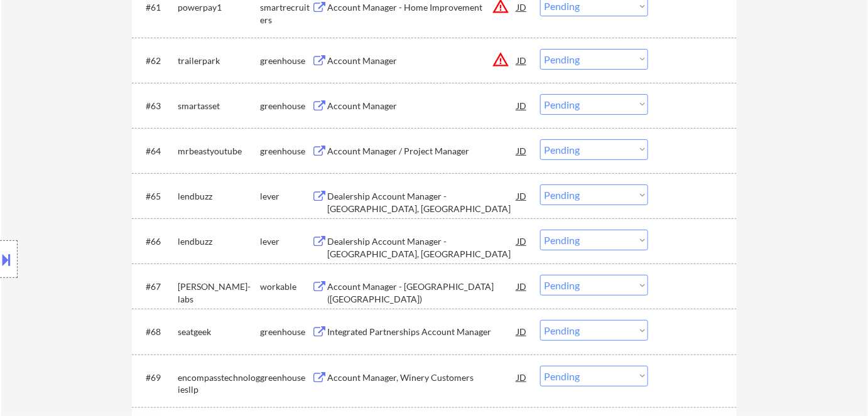
scroll to position [3253, 0]
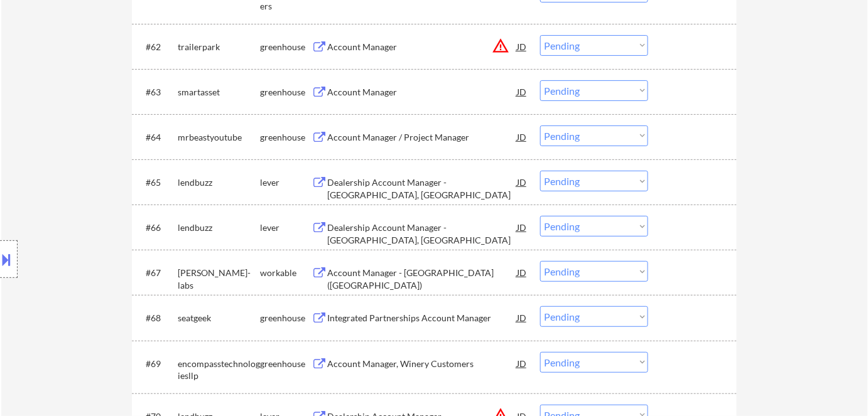
click at [566, 185] on select "Choose an option... Pending Applied Excluded (Questions) Excluded (Expired) Exc…" at bounding box center [594, 181] width 108 height 21
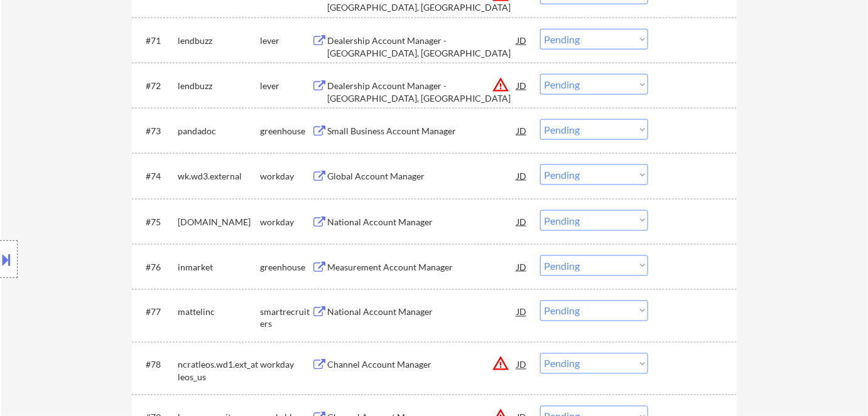
scroll to position [3710, 0]
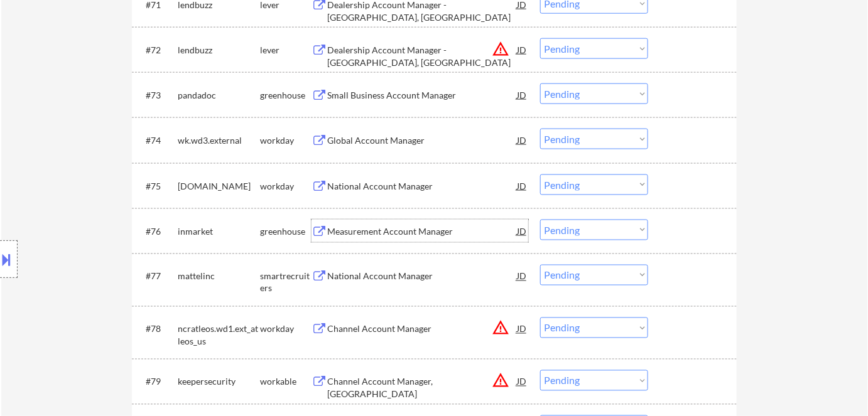
click at [401, 230] on div "Measurement Account Manager" at bounding box center [422, 231] width 190 height 13
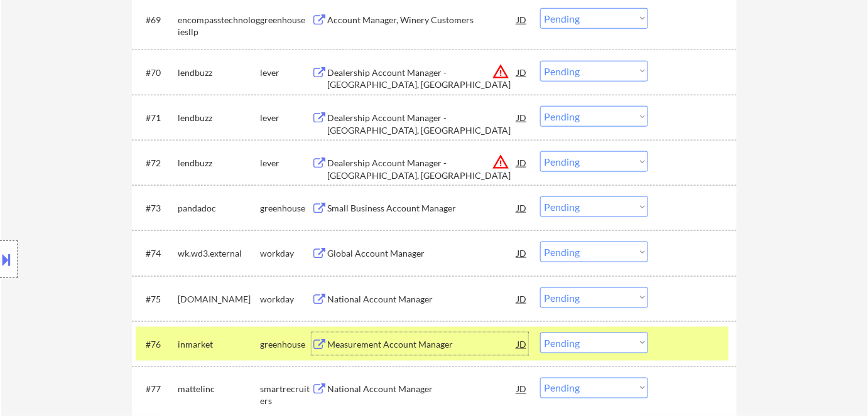
scroll to position [3595, 0]
click at [418, 209] on div "Small Business Account Manager" at bounding box center [422, 209] width 190 height 13
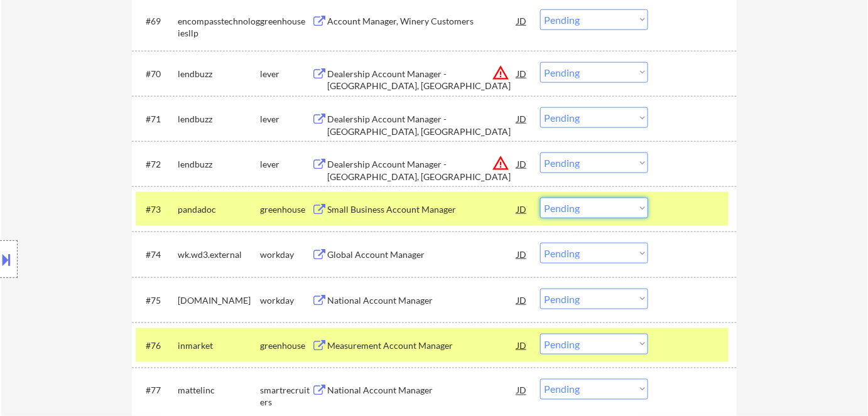
click at [574, 215] on select "Choose an option... Pending Applied Excluded (Questions) Excluded (Expired) Exc…" at bounding box center [594, 208] width 108 height 21
click at [540, 198] on select "Choose an option... Pending Applied Excluded (Questions) Excluded (Expired) Exc…" at bounding box center [594, 208] width 108 height 21
click at [393, 257] on div "Global Account Manager" at bounding box center [422, 255] width 190 height 13
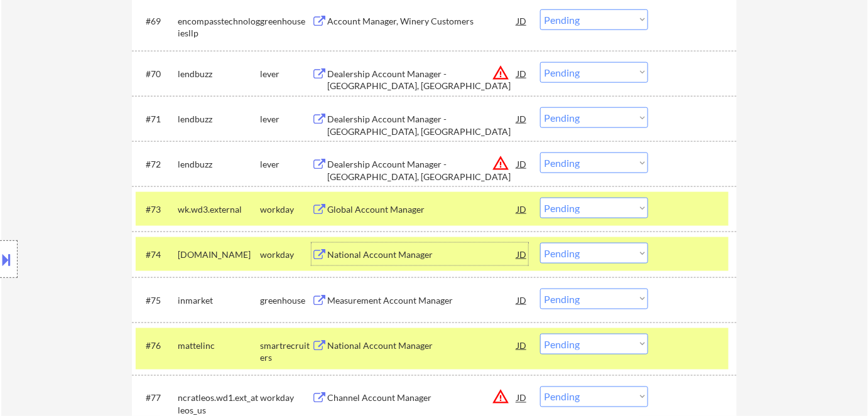
click at [593, 215] on select "Choose an option... Pending Applied Excluded (Questions) Excluded (Expired) Exc…" at bounding box center [594, 208] width 108 height 21
click at [540, 198] on select "Choose an option... Pending Applied Excluded (Questions) Excluded (Expired) Exc…" at bounding box center [594, 208] width 108 height 21
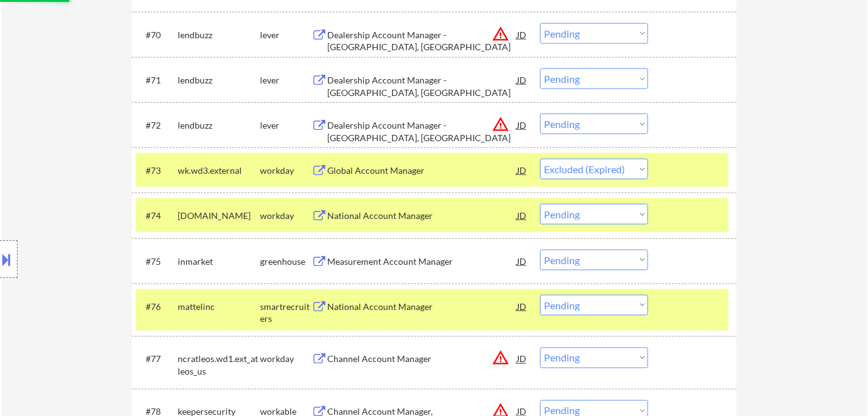
scroll to position [3653, 0]
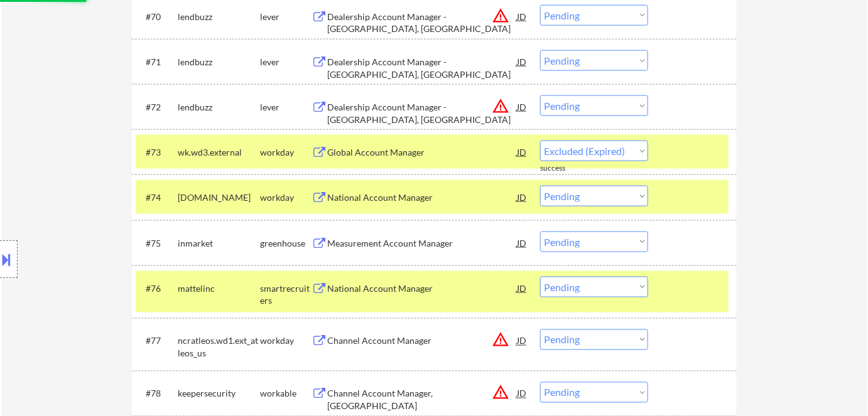
select select ""pending""
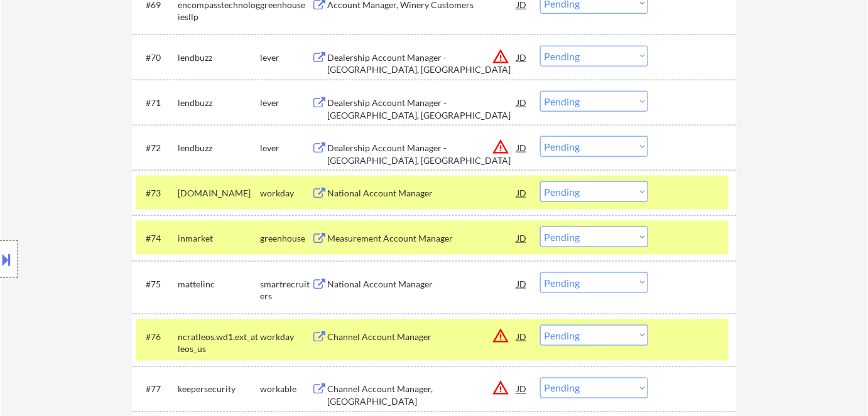
scroll to position [3595, 0]
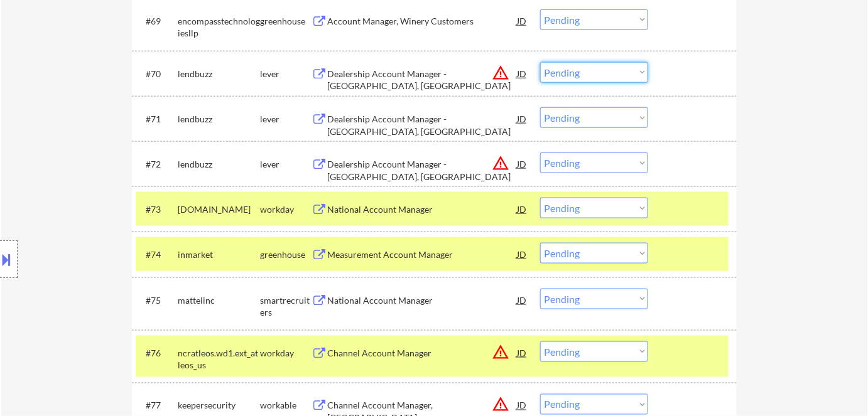
click at [593, 69] on select "Choose an option... Pending Applied Excluded (Questions) Excluded (Expired) Exc…" at bounding box center [594, 72] width 108 height 21
click at [540, 62] on select "Choose an option... Pending Applied Excluded (Questions) Excluded (Expired) Exc…" at bounding box center [594, 72] width 108 height 21
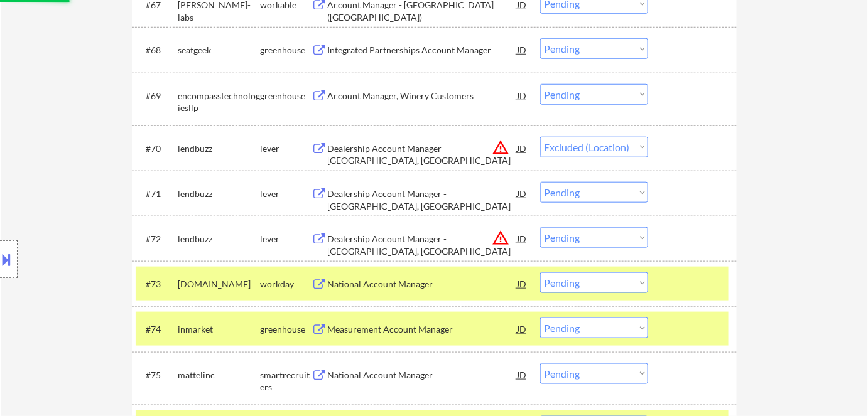
scroll to position [3424, 0]
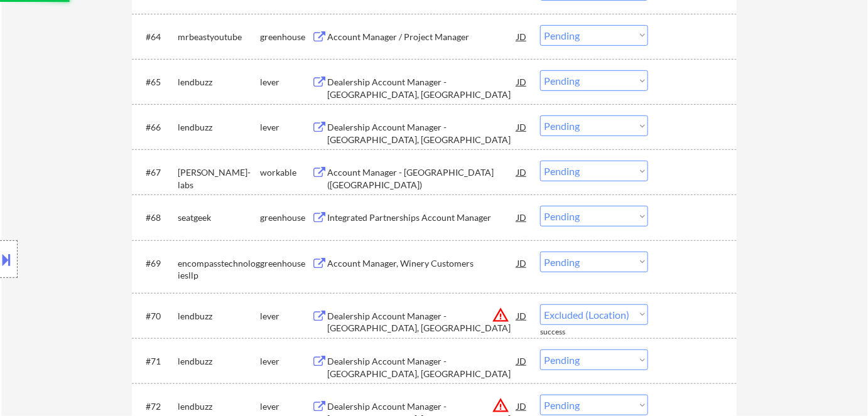
select select ""pending""
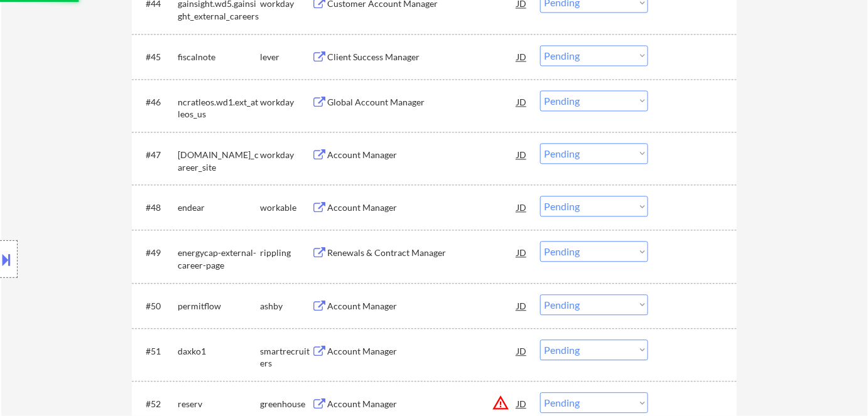
scroll to position [2397, 0]
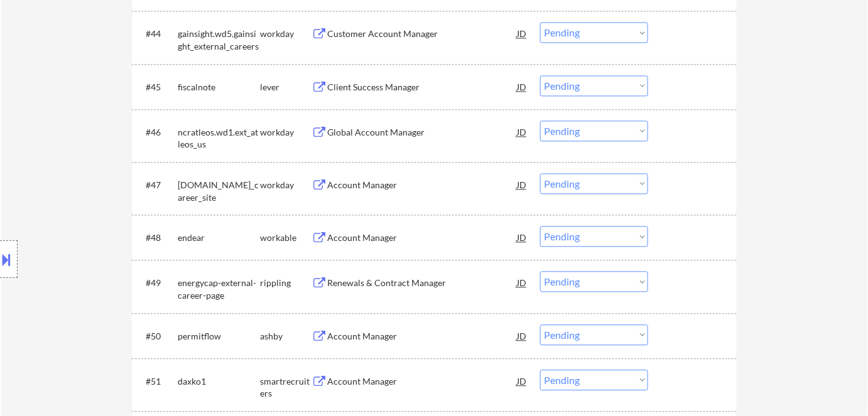
click at [399, 127] on div "Global Account Manager" at bounding box center [422, 132] width 190 height 13
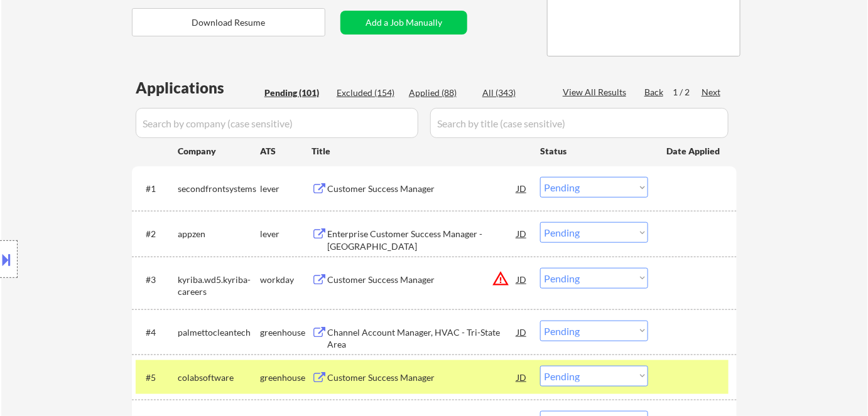
scroll to position [171, 0]
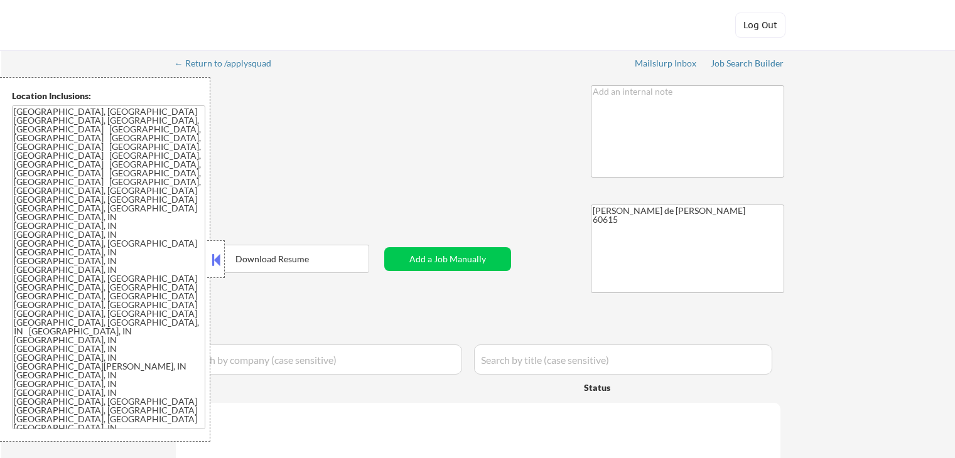
select select ""pending""
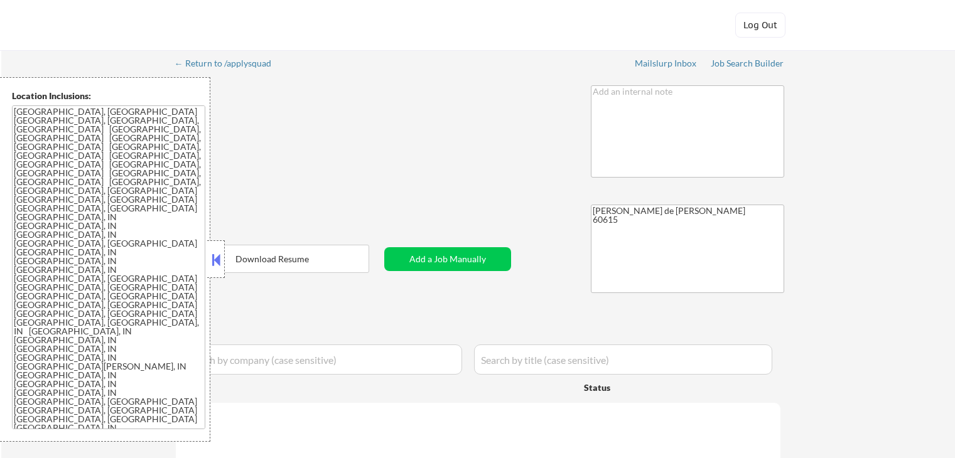
select select ""pending""
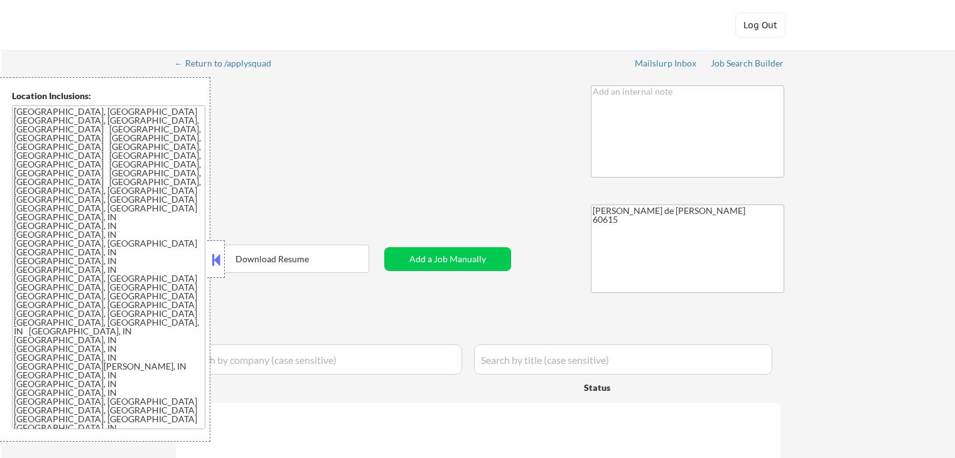
select select ""pending""
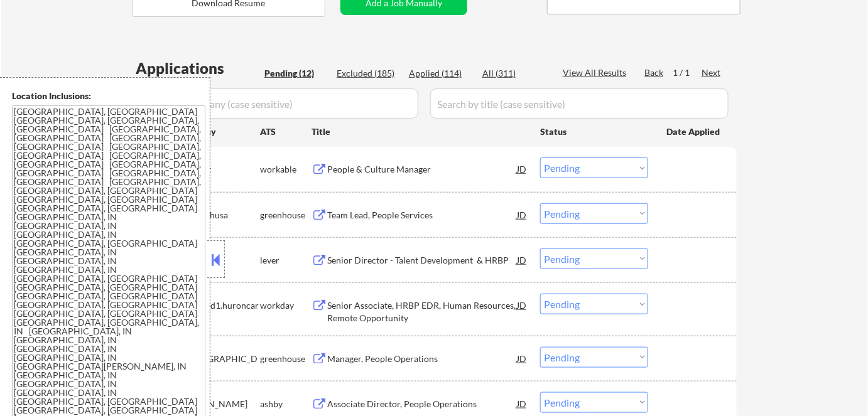
scroll to position [285, 0]
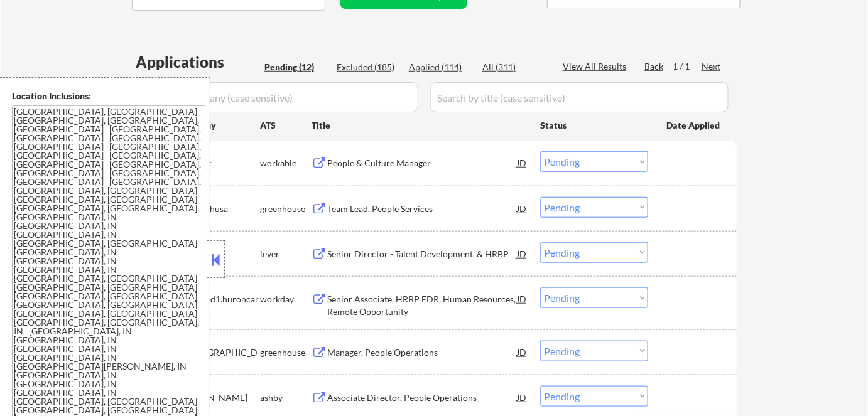
click at [221, 268] on button at bounding box center [216, 259] width 14 height 19
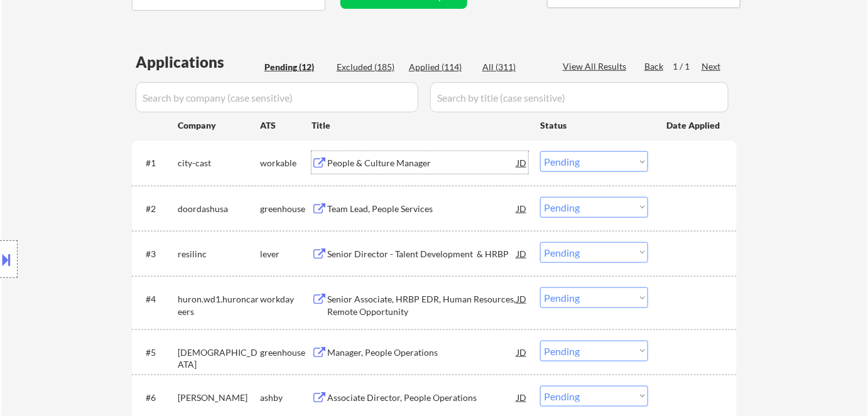
click at [407, 171] on div "People & Culture Manager" at bounding box center [422, 162] width 190 height 23
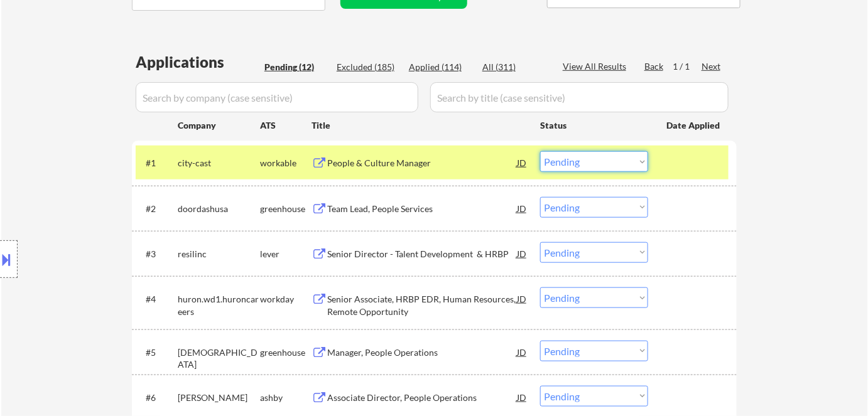
drag, startPoint x: 562, startPoint y: 167, endPoint x: 568, endPoint y: 171, distance: 6.8
click at [562, 167] on select "Choose an option... Pending Applied Excluded (Questions) Excluded (Expired) Exc…" at bounding box center [594, 161] width 108 height 21
click at [540, 151] on select "Choose an option... Pending Applied Excluded (Questions) Excluded (Expired) Exc…" at bounding box center [594, 161] width 108 height 21
click at [401, 212] on div "Team Lead, People Services" at bounding box center [422, 209] width 190 height 13
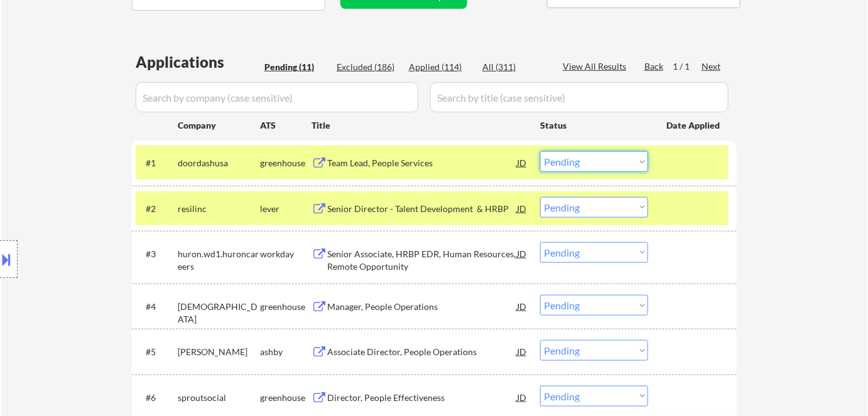
click at [578, 164] on select "Choose an option... Pending Applied Excluded (Questions) Excluded (Expired) Exc…" at bounding box center [594, 161] width 108 height 21
click at [540, 151] on select "Choose an option... Pending Applied Excluded (Questions) Excluded (Expired) Exc…" at bounding box center [594, 161] width 108 height 21
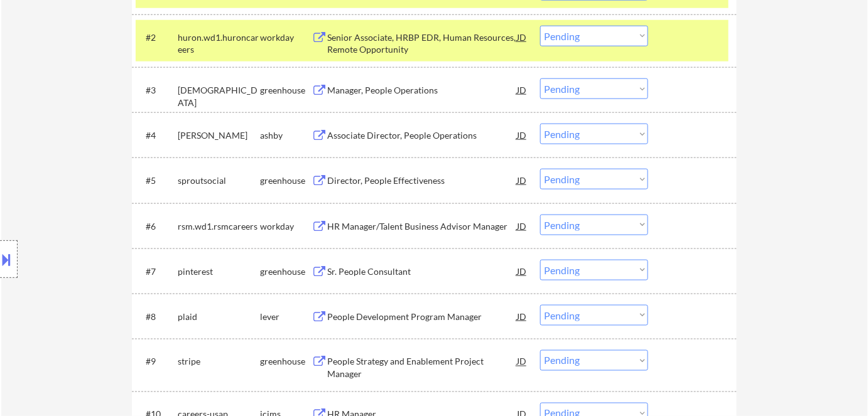
scroll to position [399, 0]
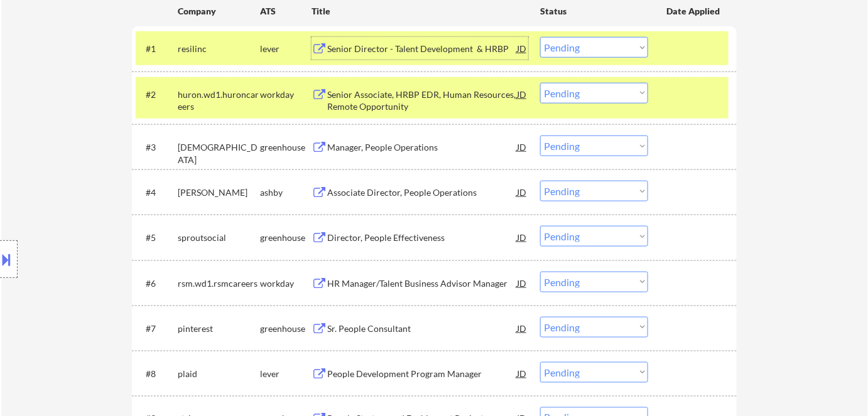
click at [420, 51] on div "Senior Director - Talent Development & HRBP" at bounding box center [422, 49] width 190 height 13
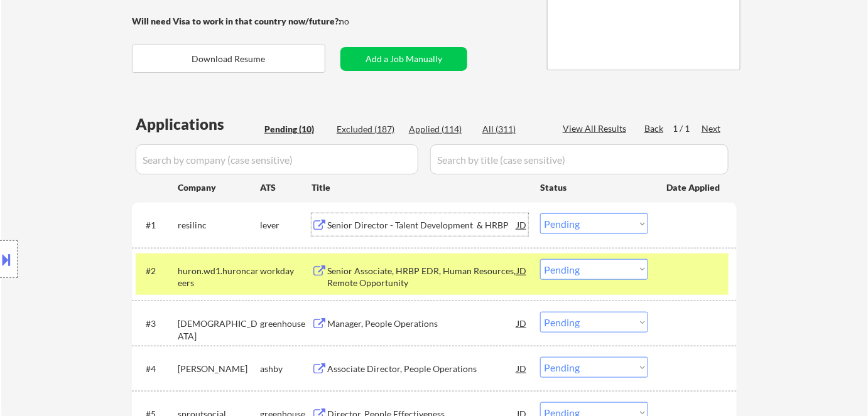
scroll to position [228, 0]
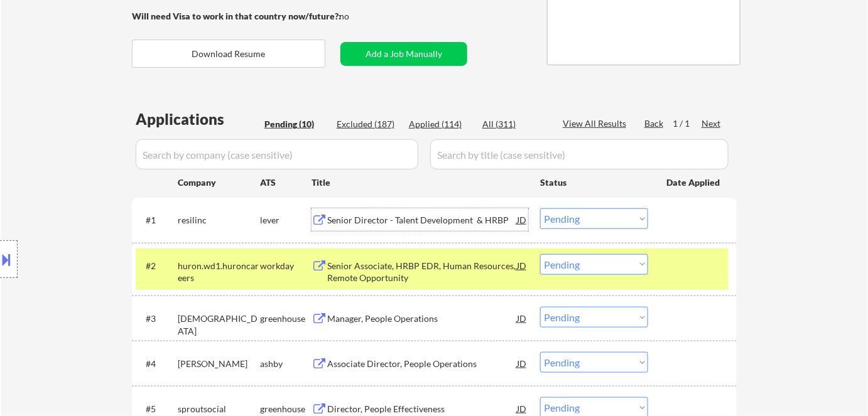
click at [578, 222] on select "Choose an option... Pending Applied Excluded (Questions) Excluded (Expired) Exc…" at bounding box center [594, 218] width 108 height 21
click at [540, 208] on select "Choose an option... Pending Applied Excluded (Questions) Excluded (Expired) Exc…" at bounding box center [594, 218] width 108 height 21
select select ""pending""
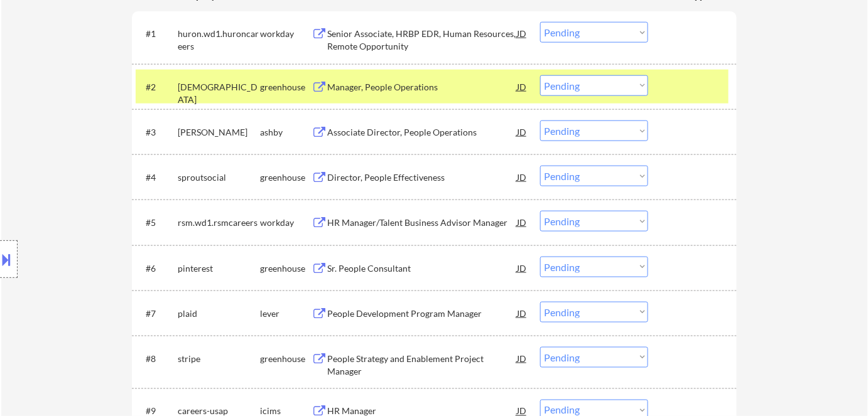
scroll to position [456, 0]
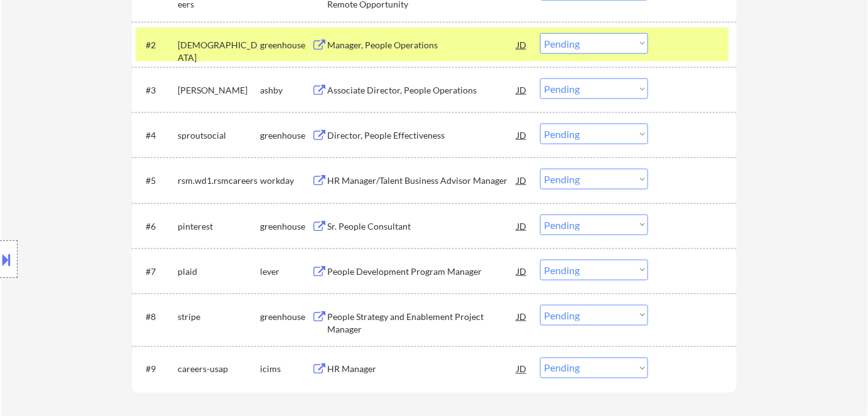
click at [407, 131] on div "Director, People Effectiveness" at bounding box center [422, 135] width 190 height 13
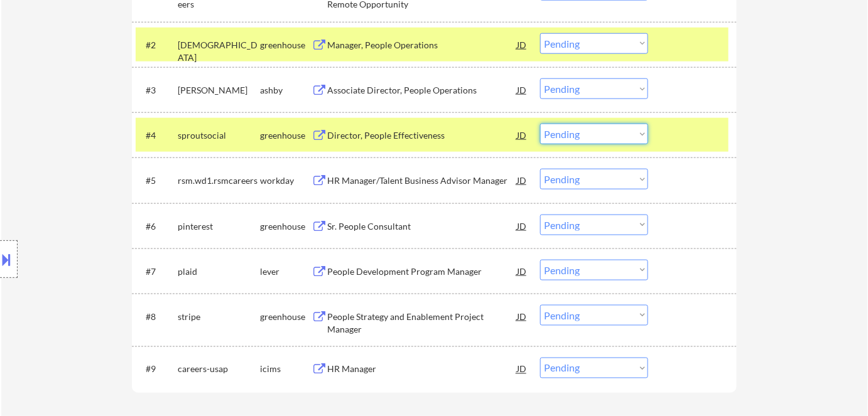
click at [586, 137] on select "Choose an option... Pending Applied Excluded (Questions) Excluded (Expired) Exc…" at bounding box center [594, 134] width 108 height 21
click at [540, 124] on select "Choose an option... Pending Applied Excluded (Questions) Excluded (Expired) Exc…" at bounding box center [594, 134] width 108 height 21
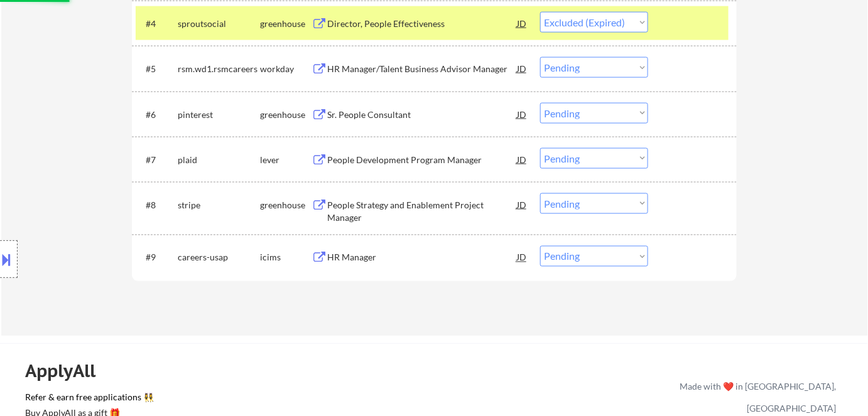
scroll to position [571, 0]
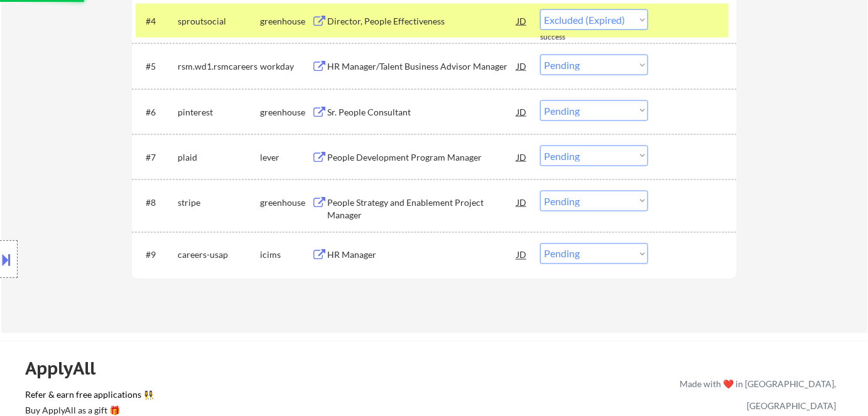
select select ""pending""
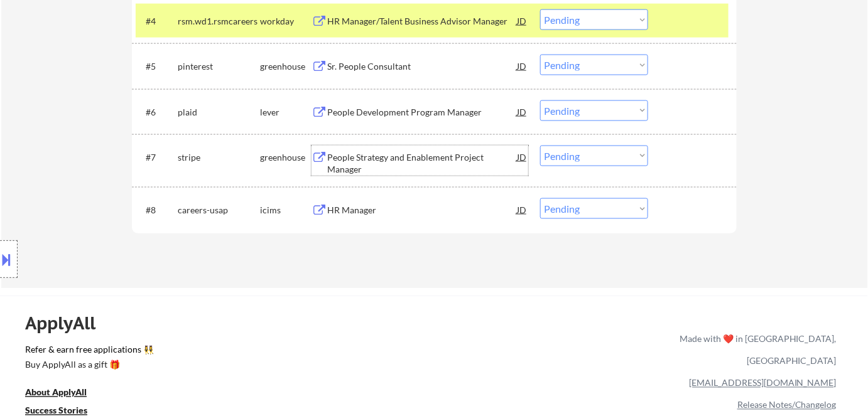
click at [365, 166] on div "People Strategy and Enablement Project Manager" at bounding box center [422, 163] width 190 height 24
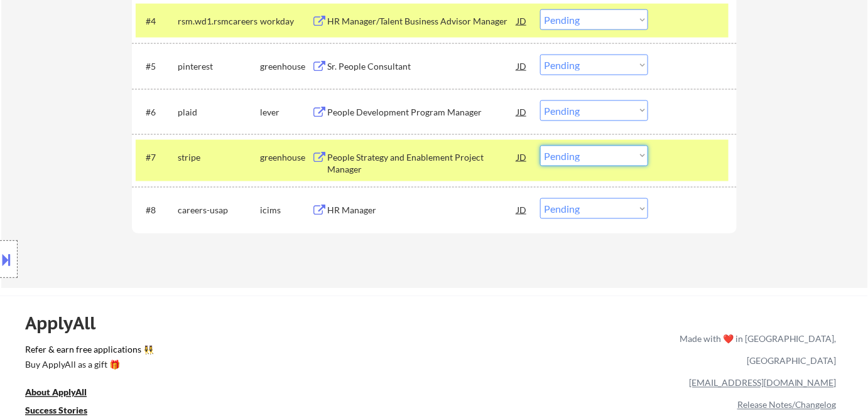
click at [568, 161] on select "Choose an option... Pending Applied Excluded (Questions) Excluded (Expired) Exc…" at bounding box center [594, 156] width 108 height 21
click at [540, 146] on select "Choose an option... Pending Applied Excluded (Questions) Excluded (Expired) Exc…" at bounding box center [594, 156] width 108 height 21
click at [431, 114] on div "People Development Program Manager" at bounding box center [422, 112] width 190 height 13
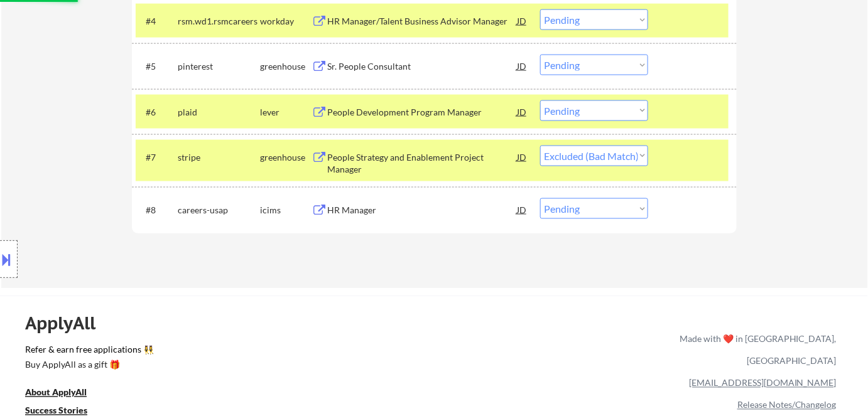
select select ""pending""
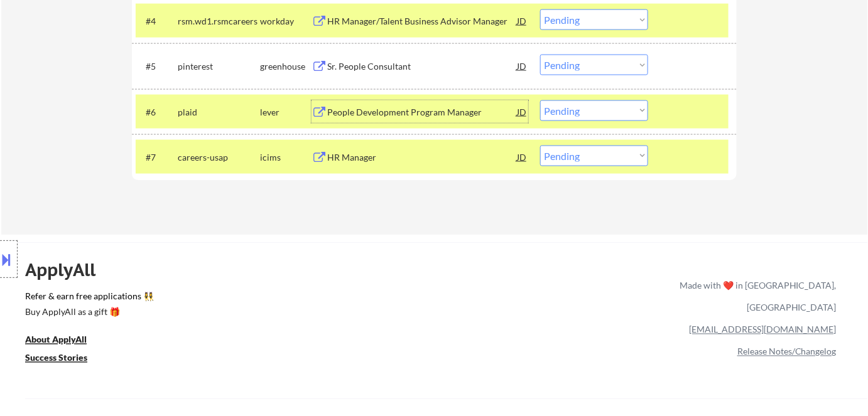
click at [573, 117] on select "Choose an option... Pending Applied Excluded (Questions) Excluded (Expired) Exc…" at bounding box center [594, 110] width 108 height 21
click at [540, 100] on select "Choose an option... Pending Applied Excluded (Questions) Excluded (Expired) Exc…" at bounding box center [594, 110] width 108 height 21
select select ""pending""
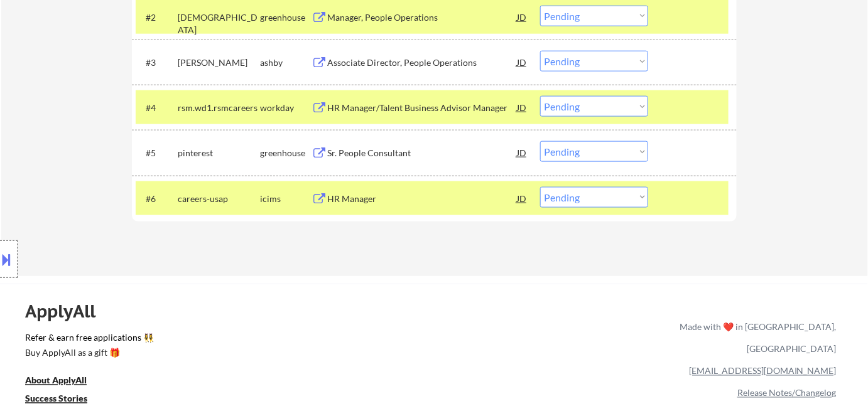
scroll to position [456, 0]
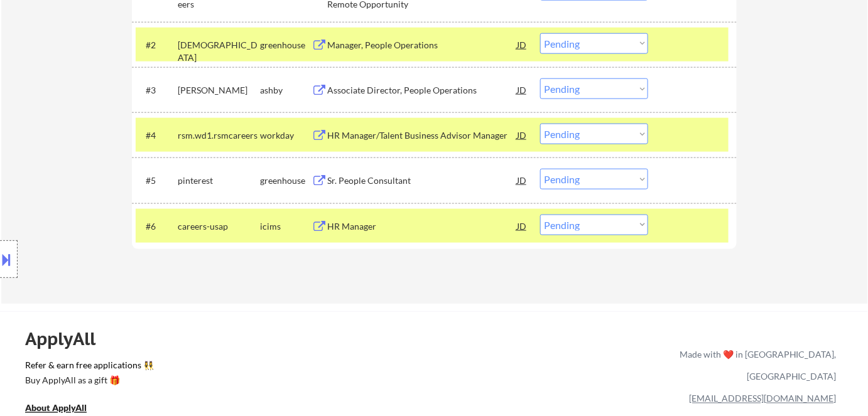
click at [382, 180] on div "Sr. People Consultant" at bounding box center [422, 181] width 190 height 13
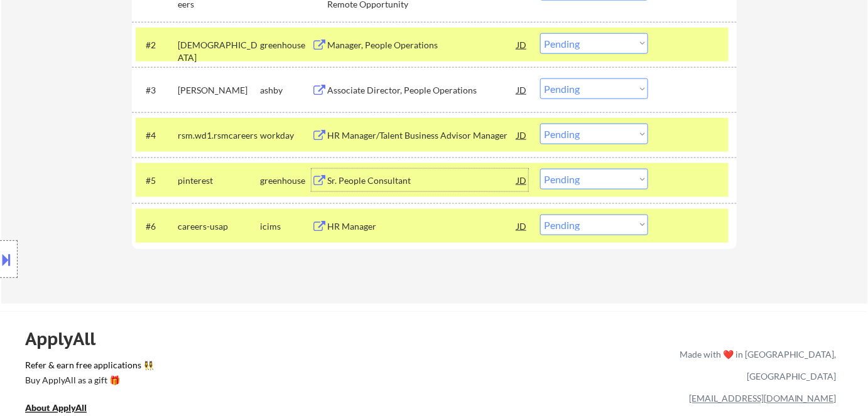
click at [611, 186] on select "Choose an option... Pending Applied Excluded (Questions) Excluded (Expired) Exc…" at bounding box center [594, 179] width 108 height 21
click at [540, 169] on select "Choose an option... Pending Applied Excluded (Questions) Excluded (Expired) Exc…" at bounding box center [594, 179] width 108 height 21
select select ""pending""
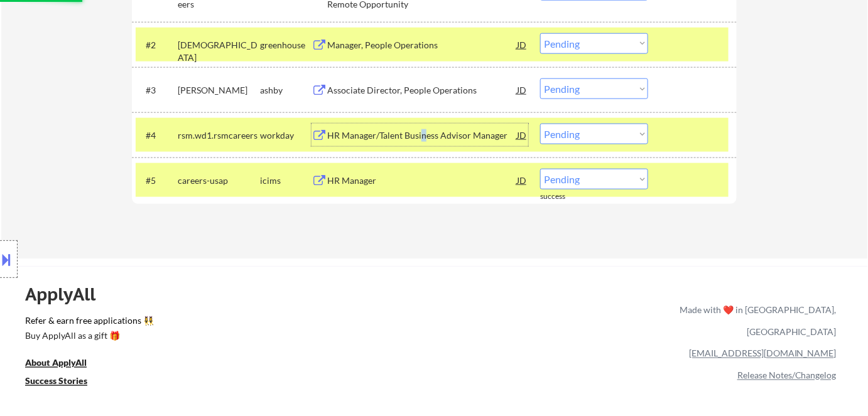
click at [422, 127] on div "HR Manager/Talent Business Advisor Manager" at bounding box center [422, 135] width 190 height 23
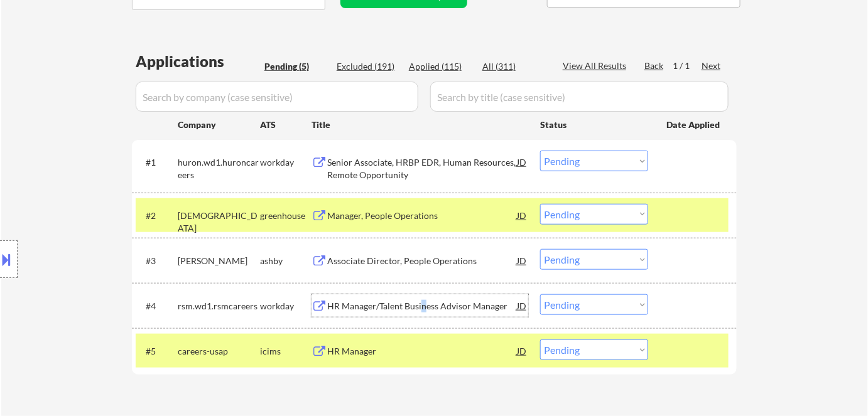
scroll to position [285, 0]
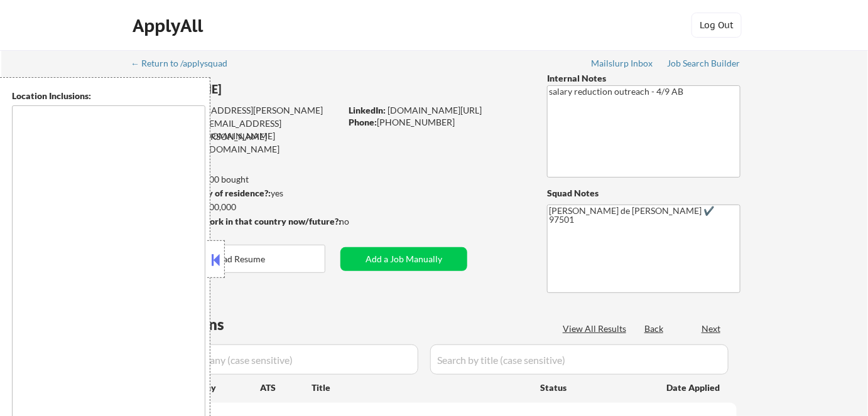
type textarea "[GEOGRAPHIC_DATA], OR [GEOGRAPHIC_DATA], OR [GEOGRAPHIC_DATA], [GEOGRAPHIC_DATA…"
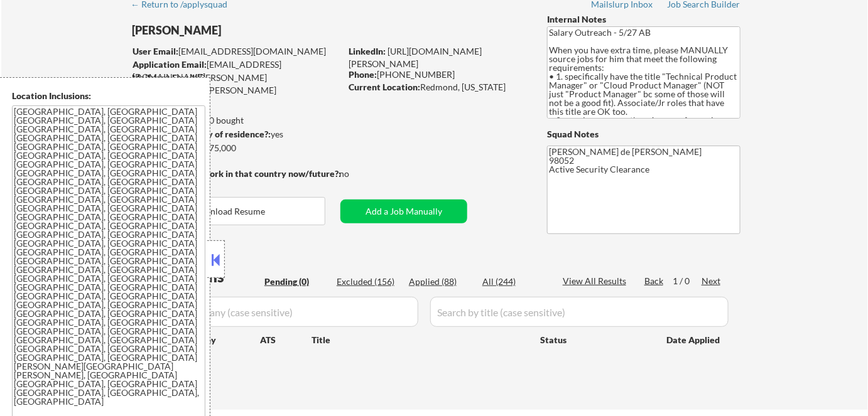
scroll to position [57, 0]
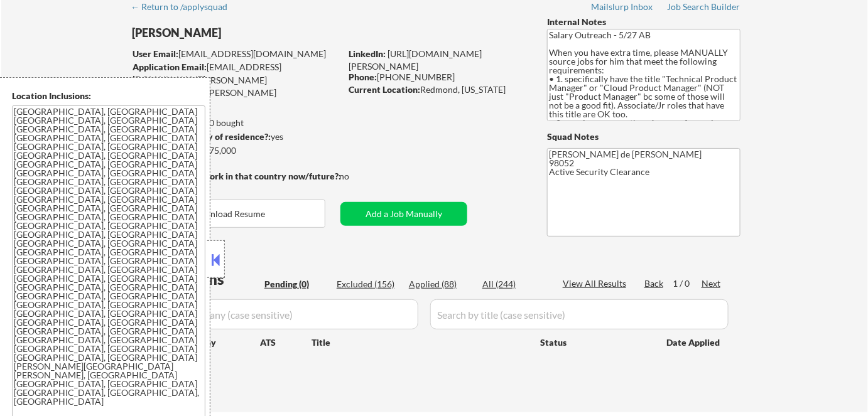
click at [217, 265] on button at bounding box center [216, 259] width 14 height 19
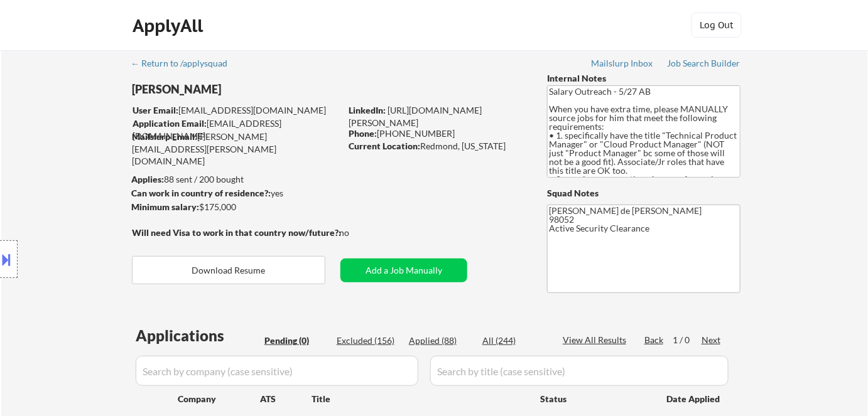
scroll to position [0, 0]
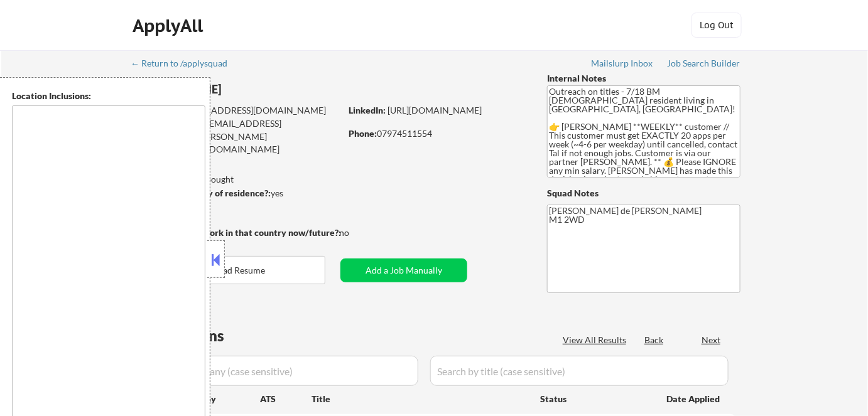
type textarea "remote"
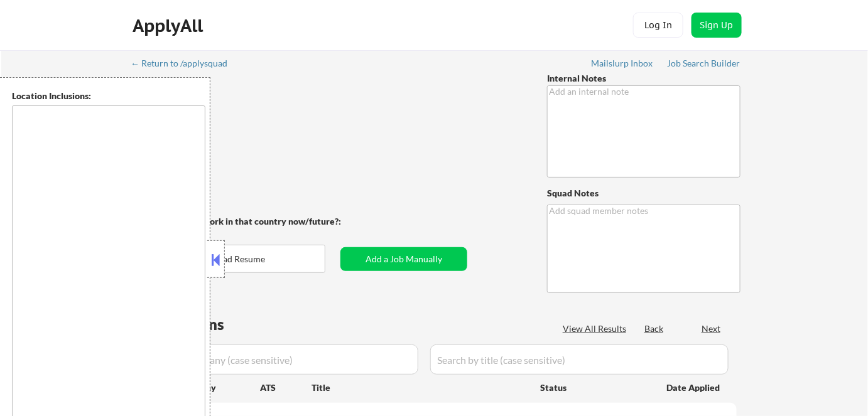
type textarea "Salary and college outreach 2/18 AB"
type textarea "Flor de Mae Mailslurp ✔️ 1Westview Drive, Litchfield, NH 03052 https://www.link…"
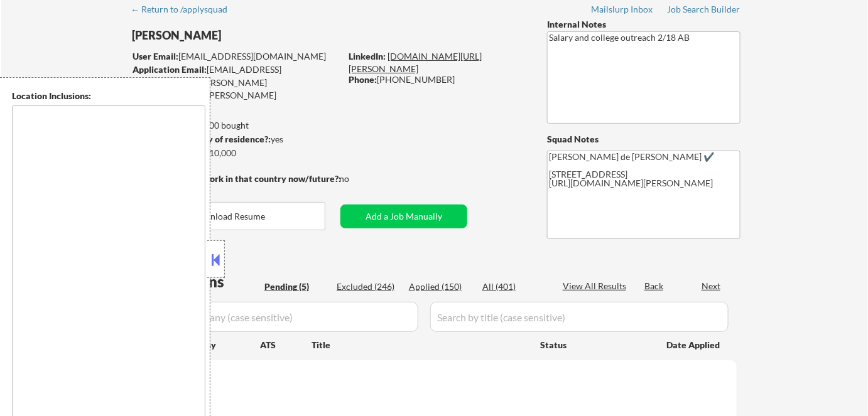
scroll to position [57, 0]
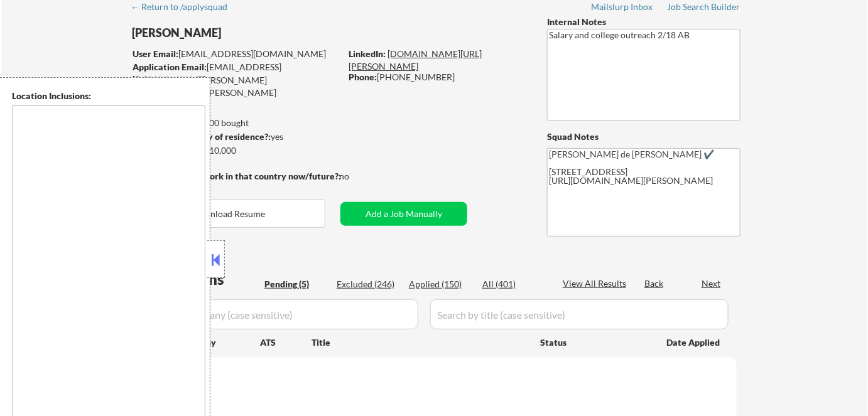
type textarea "Manchester, NH Bedford, NH Goffstown, NH Hooksett, NH Londonderry, NH Merrimack…"
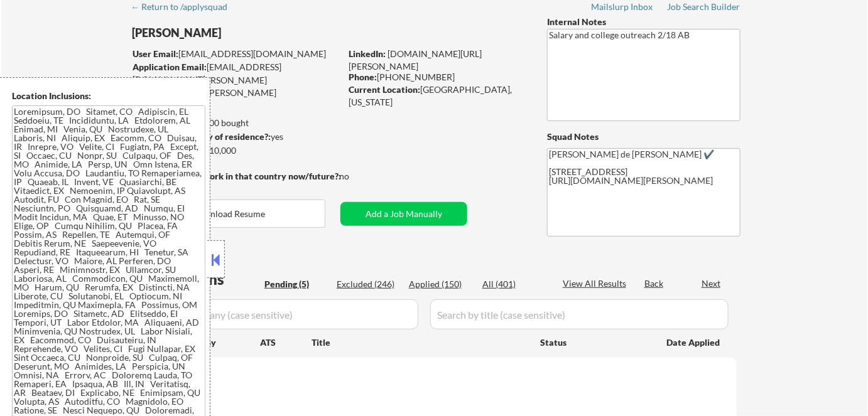
select select ""pending""
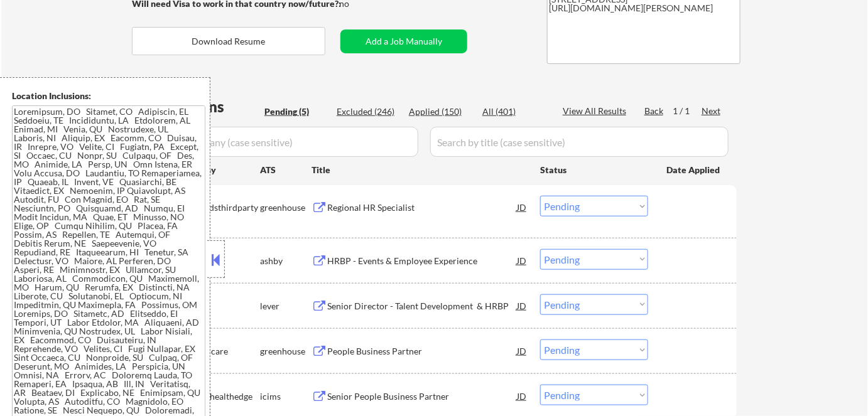
scroll to position [228, 0]
click at [216, 252] on button at bounding box center [216, 259] width 14 height 19
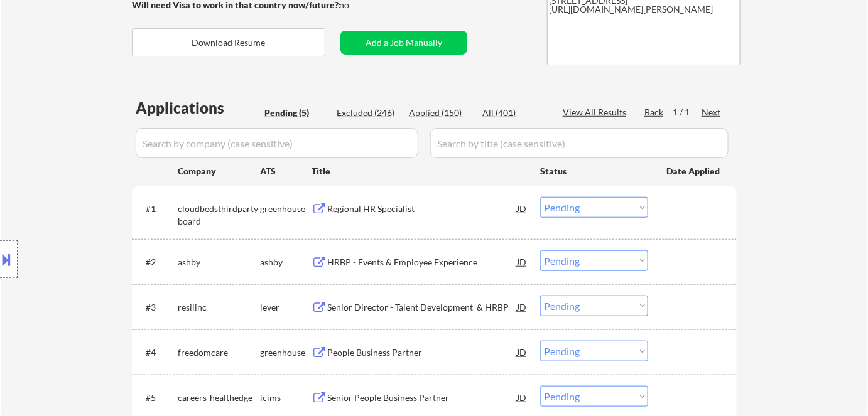
click at [421, 256] on div "HRBP - Events & Employee Experience" at bounding box center [422, 262] width 190 height 13
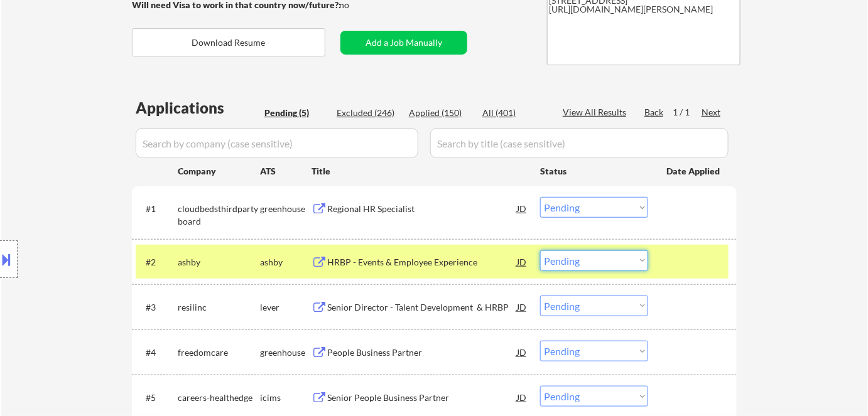
click at [622, 264] on select "Choose an option... Pending Applied Excluded (Questions) Excluded (Expired) Exc…" at bounding box center [594, 260] width 108 height 21
click at [540, 250] on select "Choose an option... Pending Applied Excluded (Questions) Excluded (Expired) Exc…" at bounding box center [594, 260] width 108 height 21
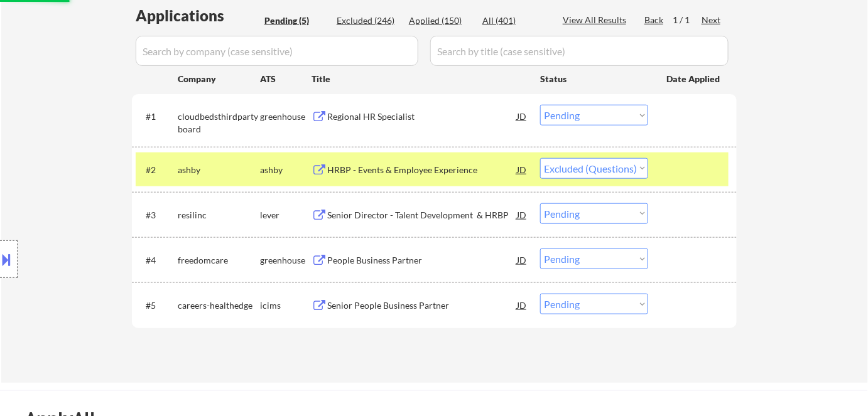
scroll to position [342, 0]
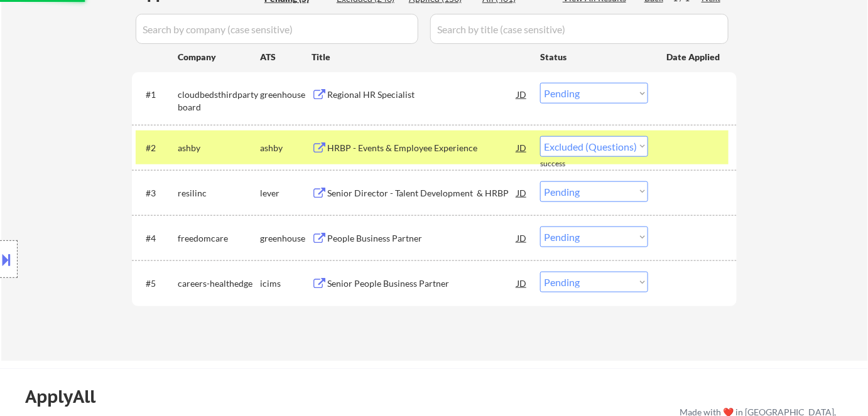
select select ""pending""
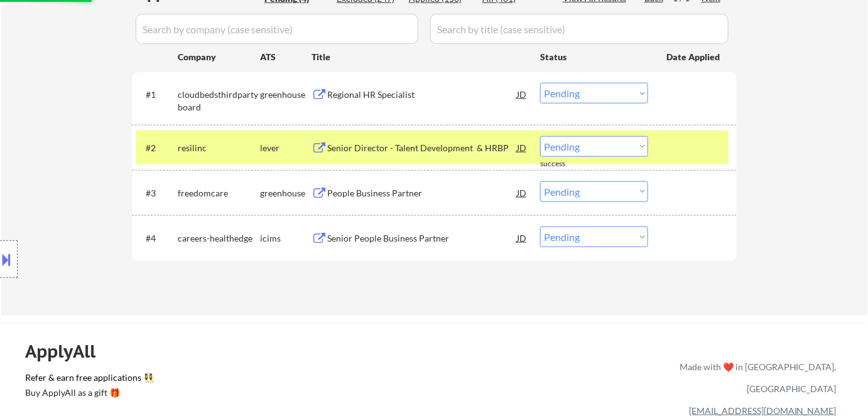
click at [417, 193] on div "People Business Partner" at bounding box center [422, 193] width 190 height 13
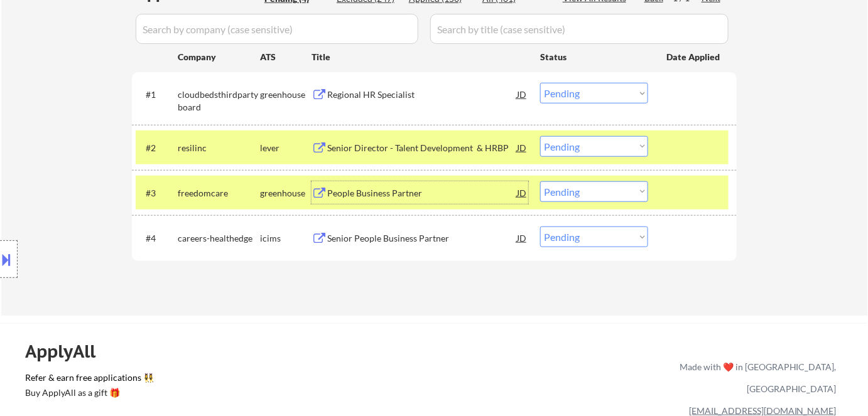
click at [603, 180] on div "#3 freedomcare greenhouse People Business Partner JD Choose an option... Pendin…" at bounding box center [432, 193] width 593 height 34
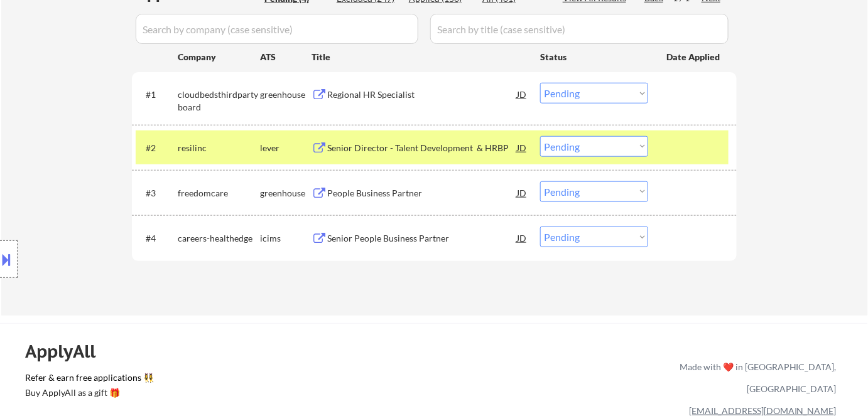
click at [605, 197] on select "Choose an option... Pending Applied Excluded (Questions) Excluded (Expired) Exc…" at bounding box center [594, 191] width 108 height 21
click at [540, 181] on select "Choose an option... Pending Applied Excluded (Questions) Excluded (Expired) Exc…" at bounding box center [594, 191] width 108 height 21
click at [397, 100] on div "Regional HR Specialist" at bounding box center [422, 94] width 190 height 23
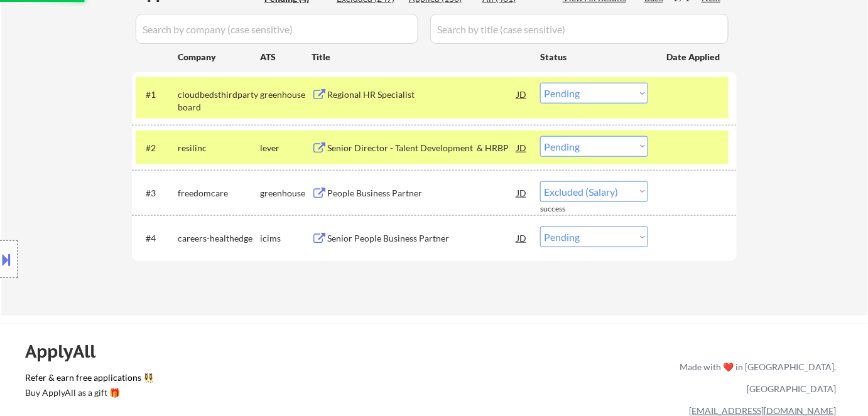
select select ""pending""
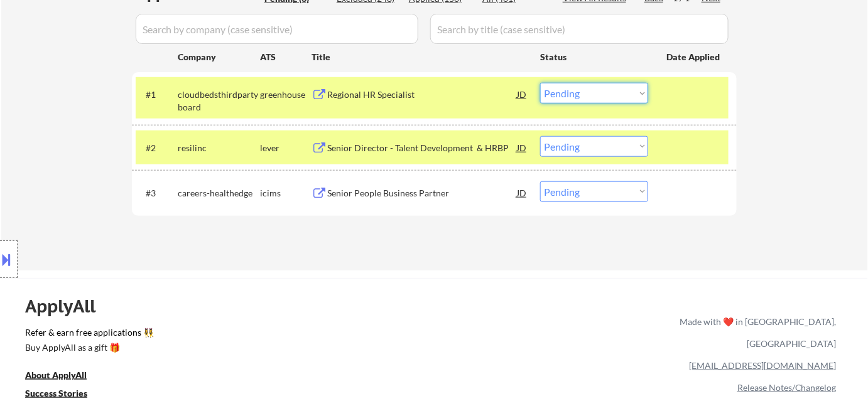
click at [607, 99] on select "Choose an option... Pending Applied Excluded (Questions) Excluded (Expired) Exc…" at bounding box center [594, 93] width 108 height 21
click at [540, 83] on select "Choose an option... Pending Applied Excluded (Questions) Excluded (Expired) Exc…" at bounding box center [594, 93] width 108 height 21
select select ""pending""
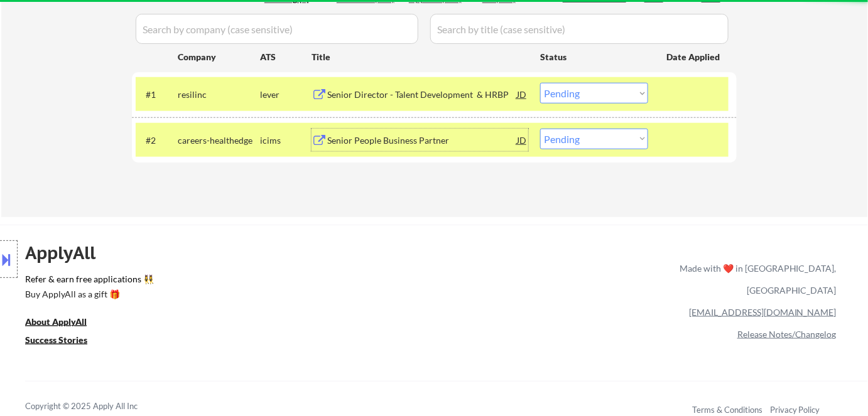
click at [417, 139] on div "Senior People Business Partner" at bounding box center [422, 140] width 190 height 13
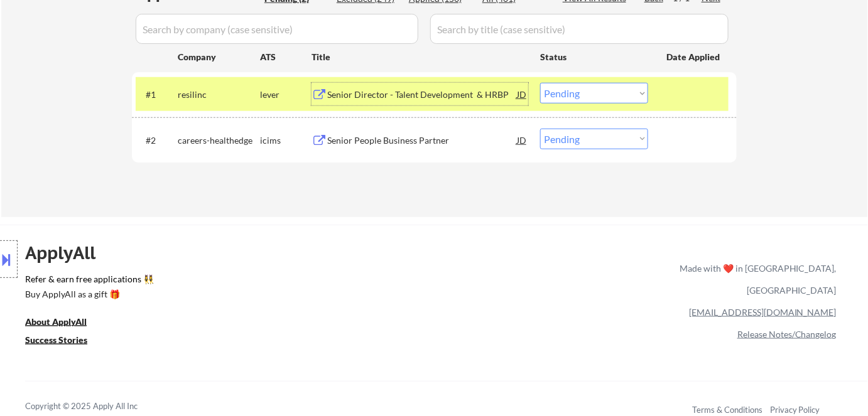
click at [403, 98] on div "Senior Director - Talent Development & HRBP" at bounding box center [422, 95] width 190 height 13
